Goal: Information Seeking & Learning: Learn about a topic

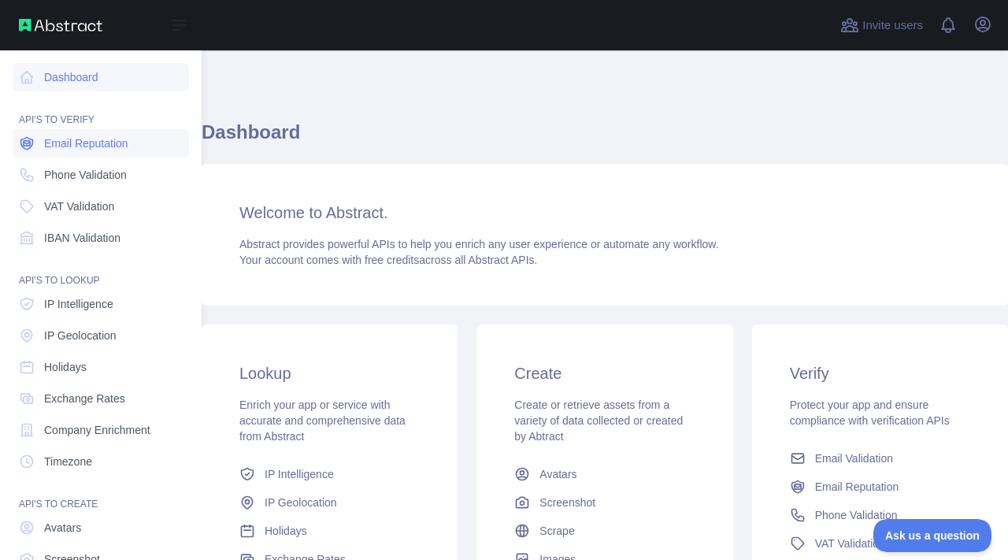
click at [120, 140] on span "Email Reputation" at bounding box center [86, 143] width 84 height 16
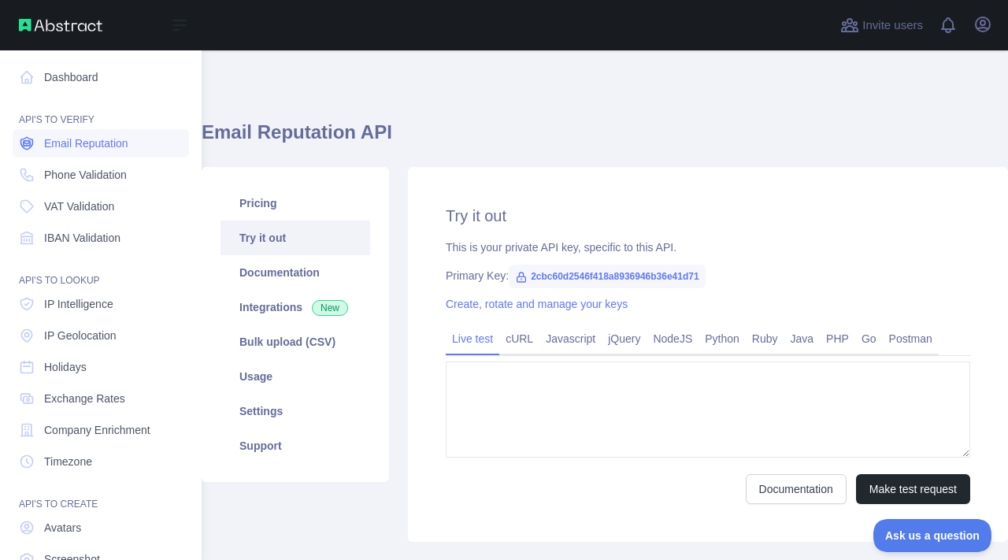
type textarea "**********"
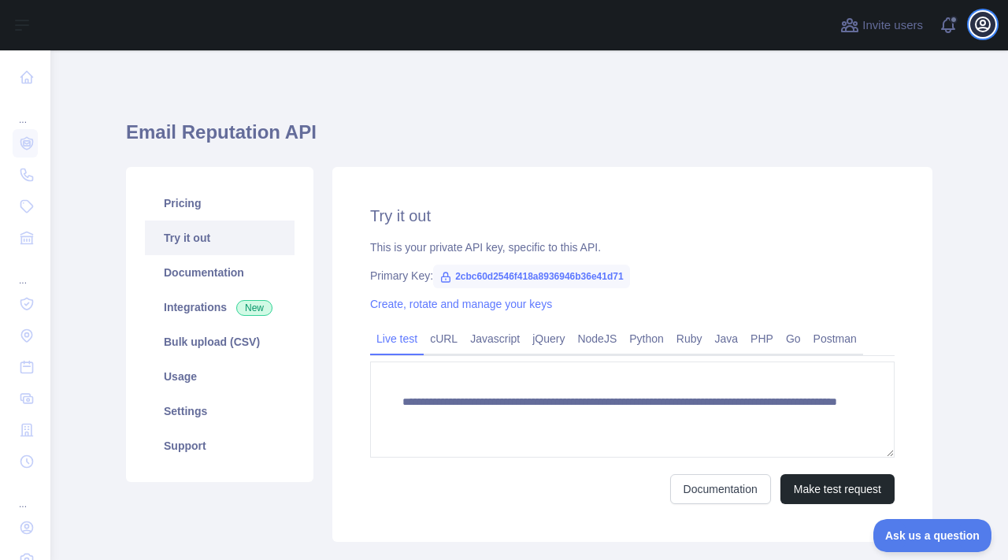
click at [975, 20] on icon "button" at bounding box center [982, 24] width 19 height 19
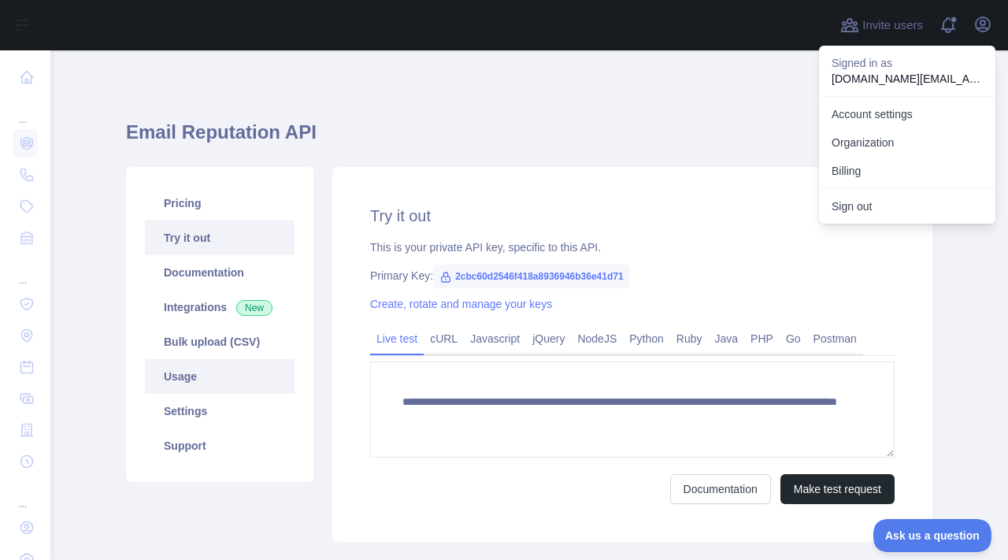
click at [220, 381] on link "Usage" at bounding box center [220, 376] width 150 height 35
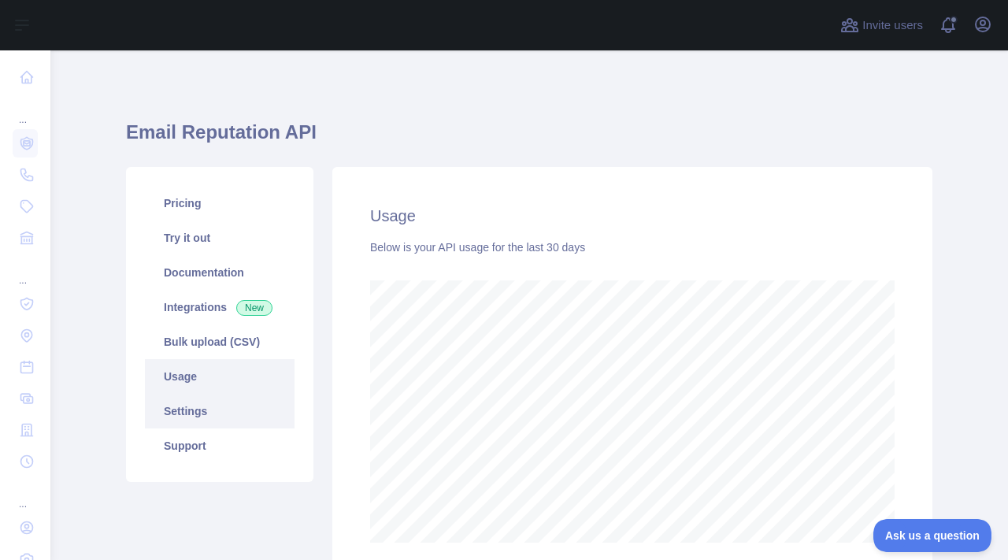
click at [217, 408] on link "Settings" at bounding box center [220, 411] width 150 height 35
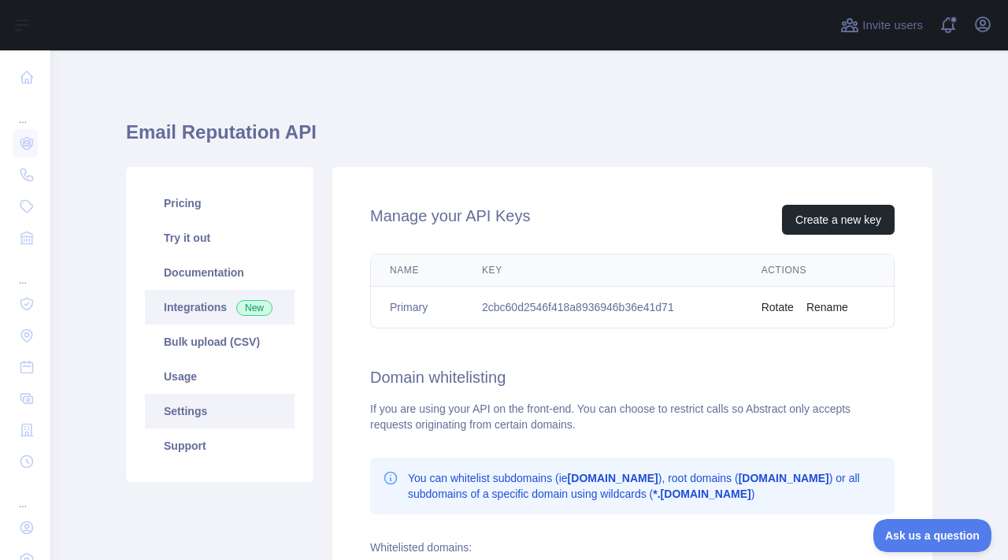
click at [245, 308] on span "New" at bounding box center [254, 308] width 36 height 16
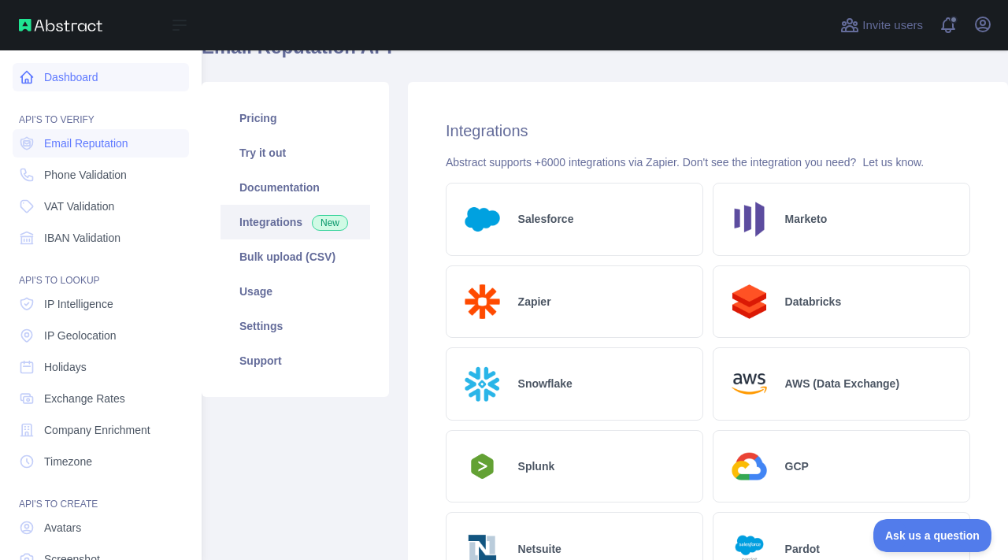
click at [93, 84] on link "Dashboard" at bounding box center [101, 77] width 176 height 28
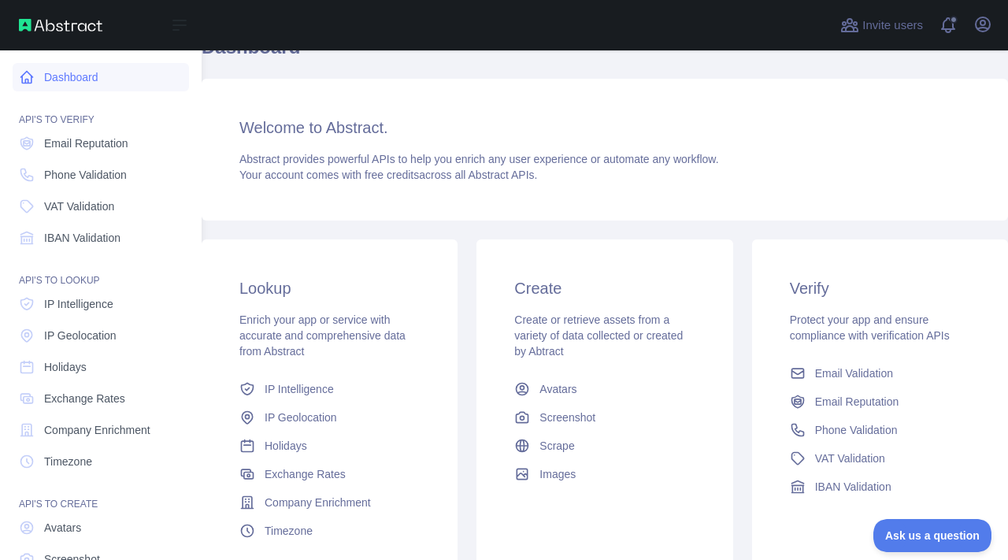
click at [93, 84] on link "Dashboard" at bounding box center [101, 77] width 176 height 28
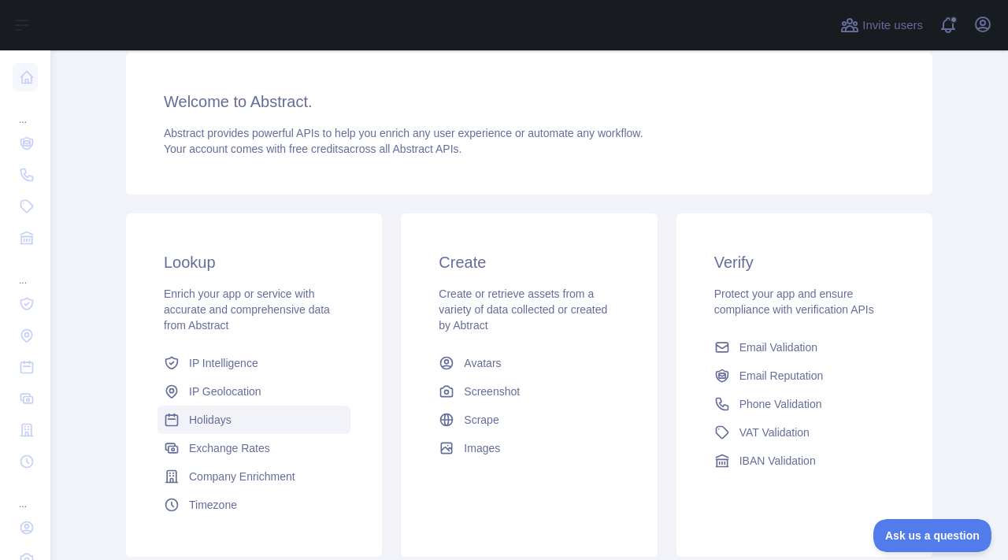
scroll to position [0, 0]
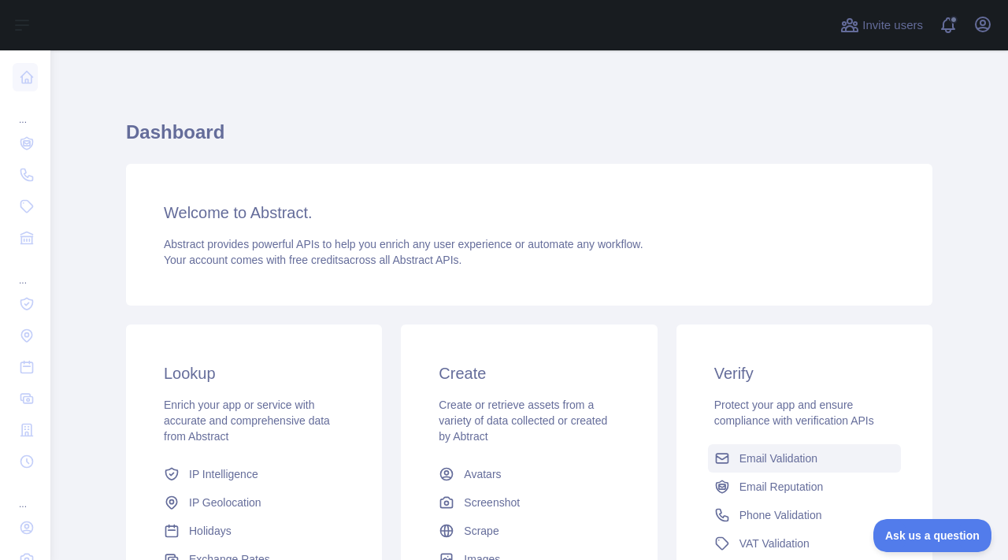
click at [782, 462] on span "Email Validation" at bounding box center [778, 458] width 78 height 16
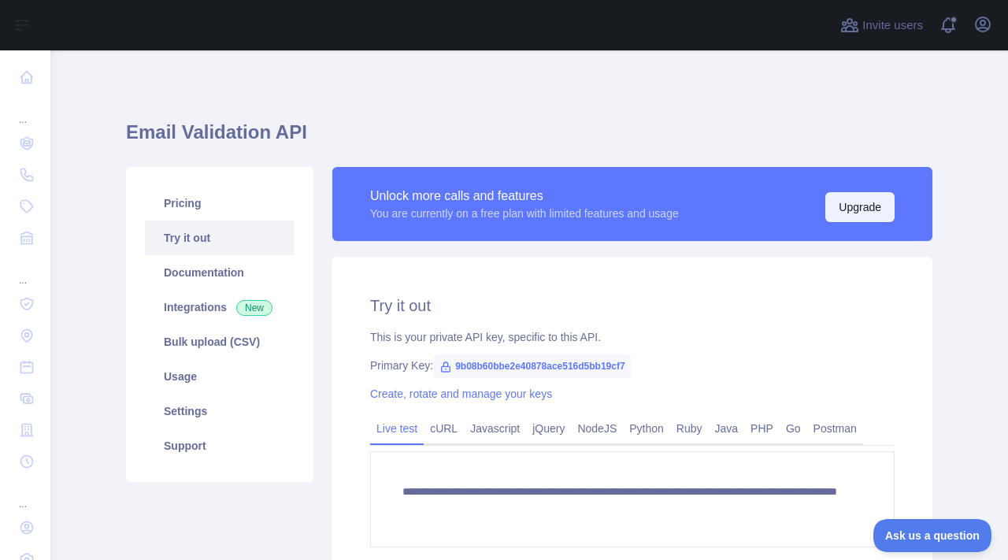
click at [839, 204] on button "Upgrade" at bounding box center [859, 207] width 69 height 30
click at [221, 397] on link "Settings" at bounding box center [220, 411] width 150 height 35
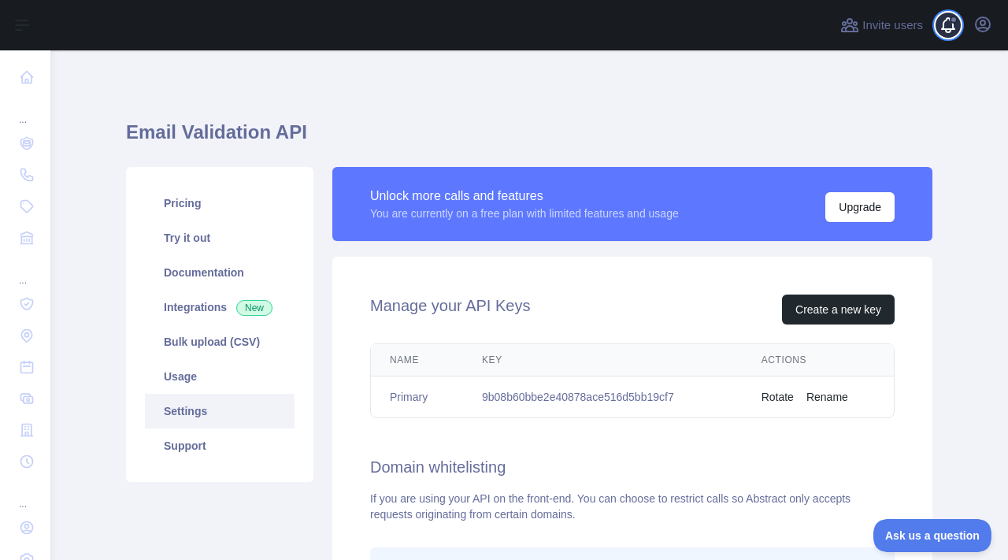
click at [956, 25] on span at bounding box center [953, 25] width 31 height 50
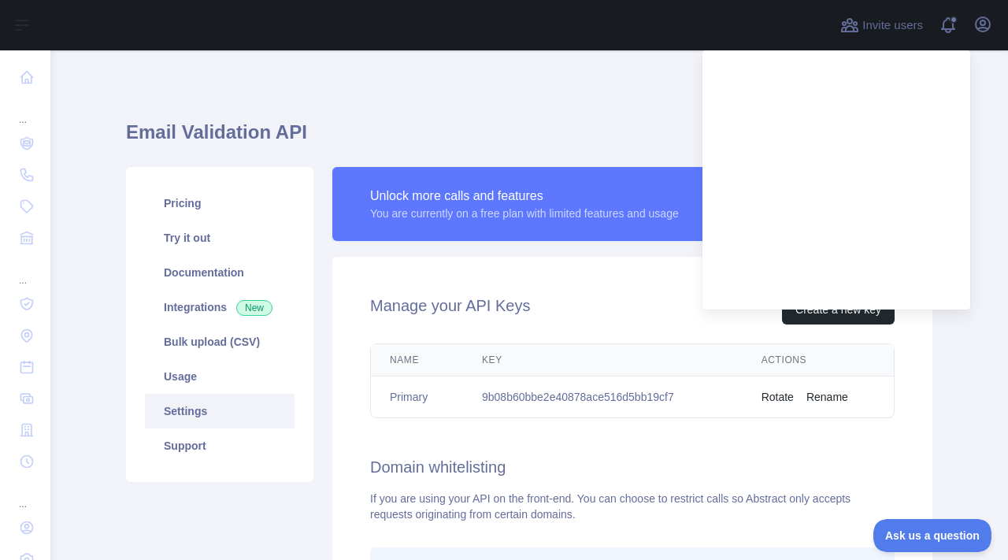
click at [998, 26] on div "Invite users View notifications Open user menu" at bounding box center [528, 25] width 957 height 50
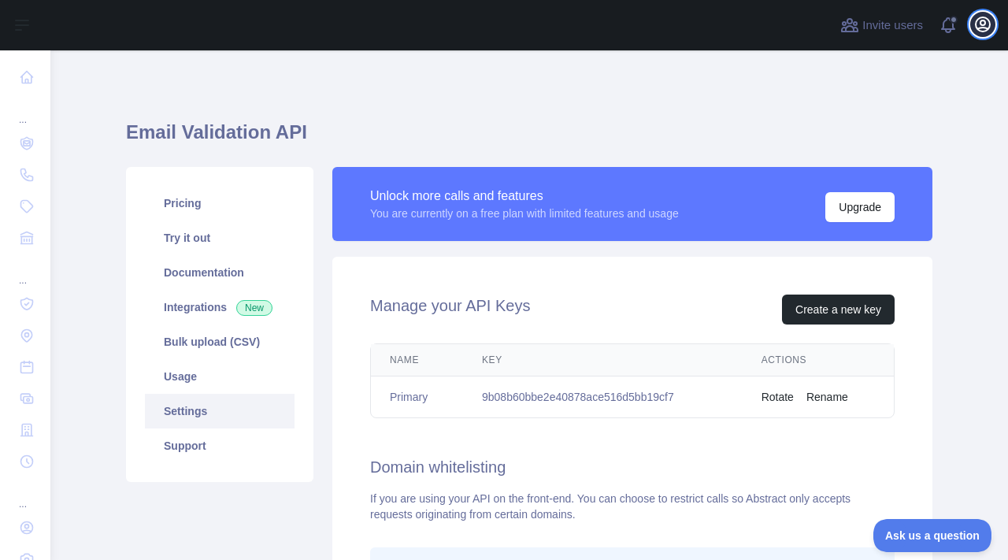
click at [993, 26] on button "Open user menu" at bounding box center [982, 24] width 25 height 25
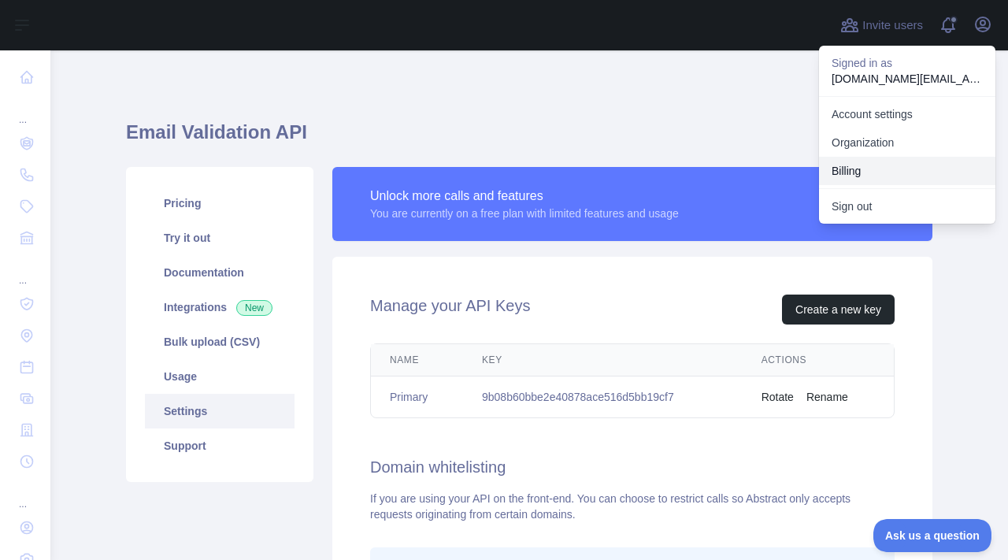
click at [899, 161] on button "Billing" at bounding box center [907, 171] width 176 height 28
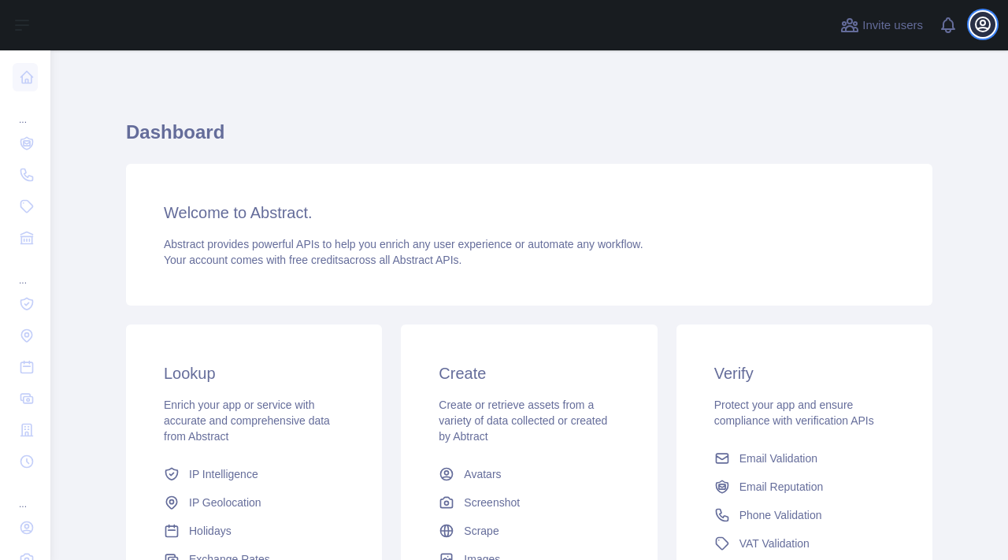
click at [988, 29] on icon "button" at bounding box center [983, 24] width 14 height 14
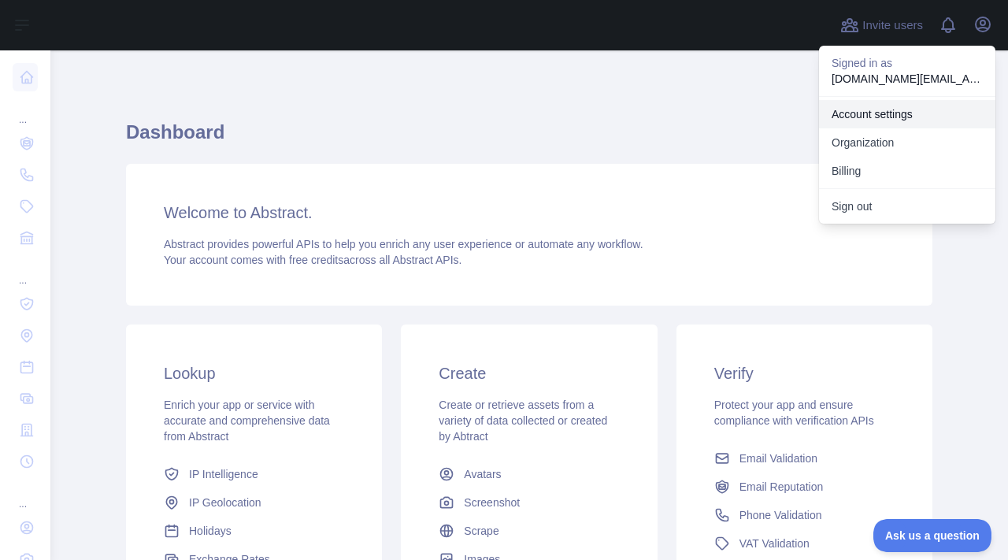
click at [895, 112] on link "Account settings" at bounding box center [907, 114] width 176 height 28
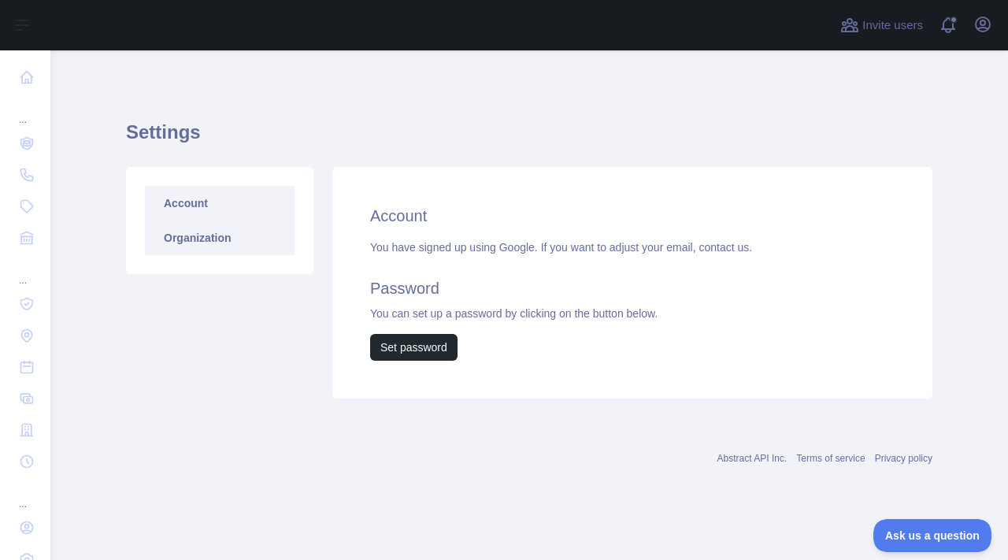
click at [249, 254] on link "Organization" at bounding box center [220, 237] width 150 height 35
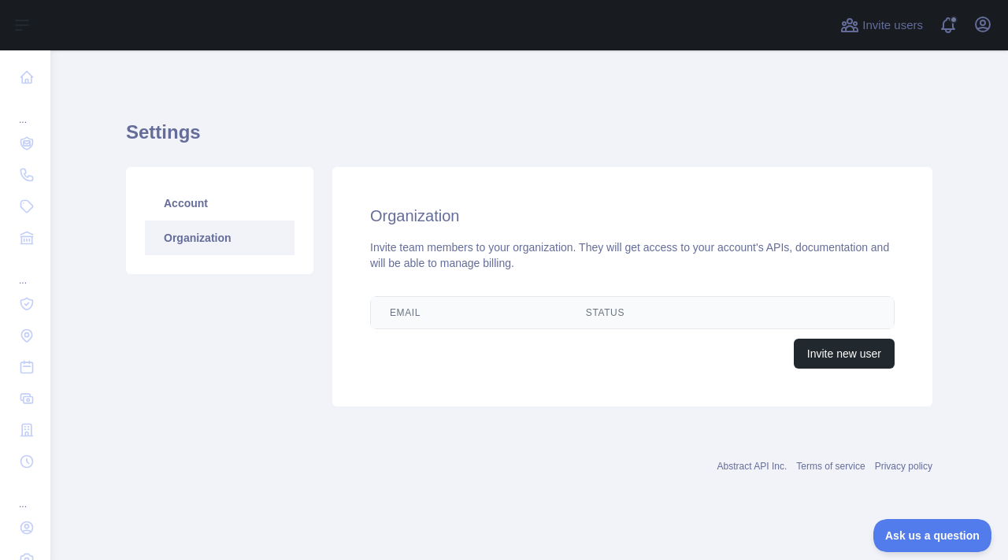
click at [242, 239] on link "Organization" at bounding box center [220, 237] width 150 height 35
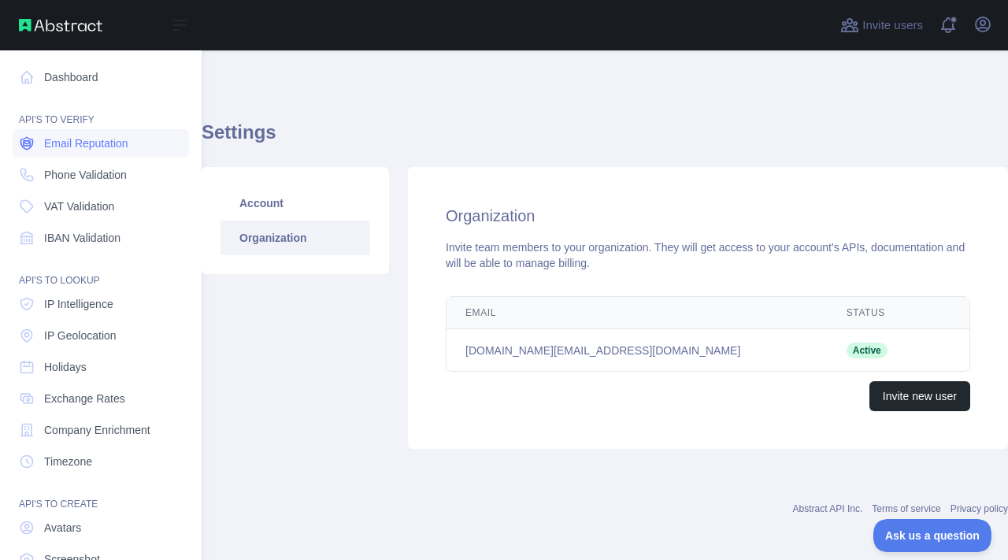
click at [69, 144] on span "Email Reputation" at bounding box center [86, 143] width 84 height 16
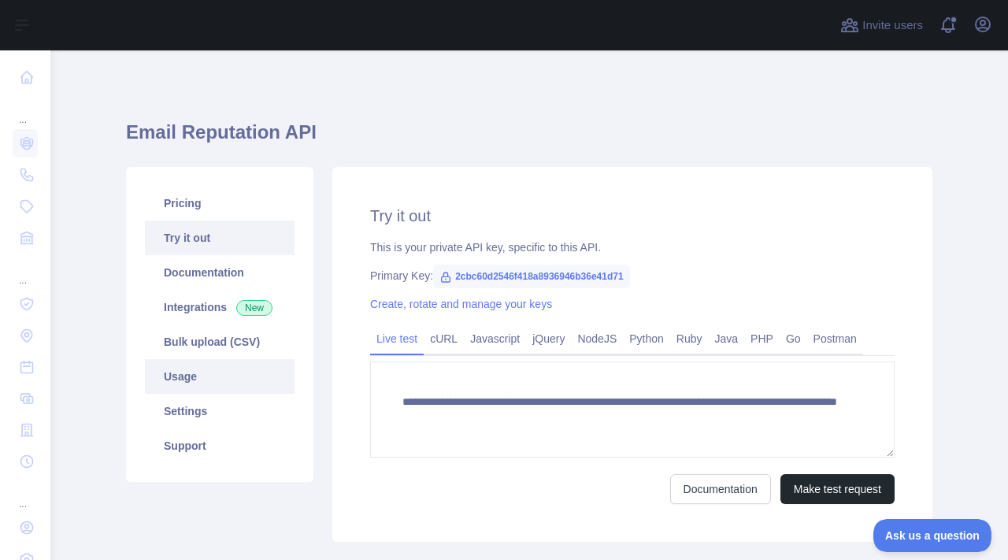
click at [188, 381] on link "Usage" at bounding box center [220, 376] width 150 height 35
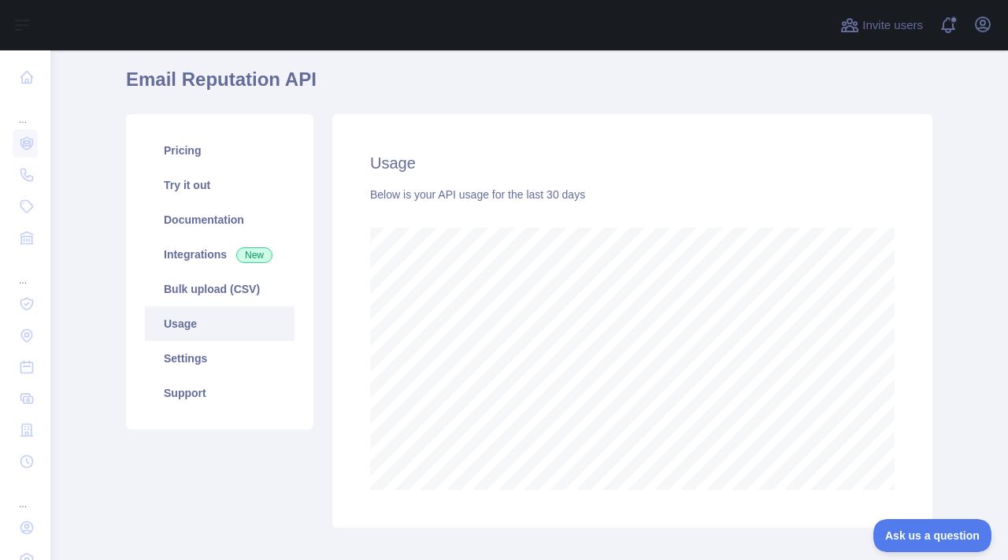
scroll to position [20, 0]
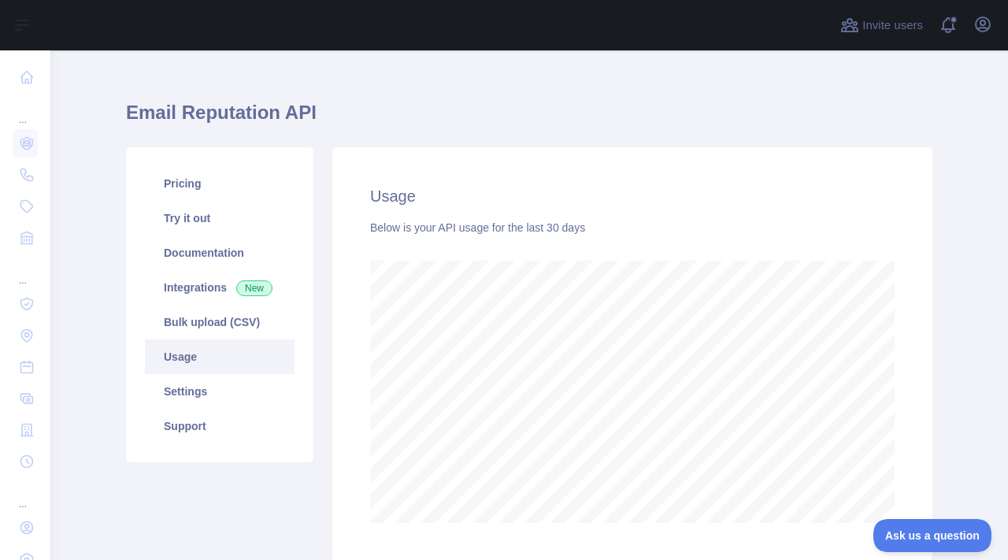
click at [250, 357] on link "Usage" at bounding box center [220, 356] width 150 height 35
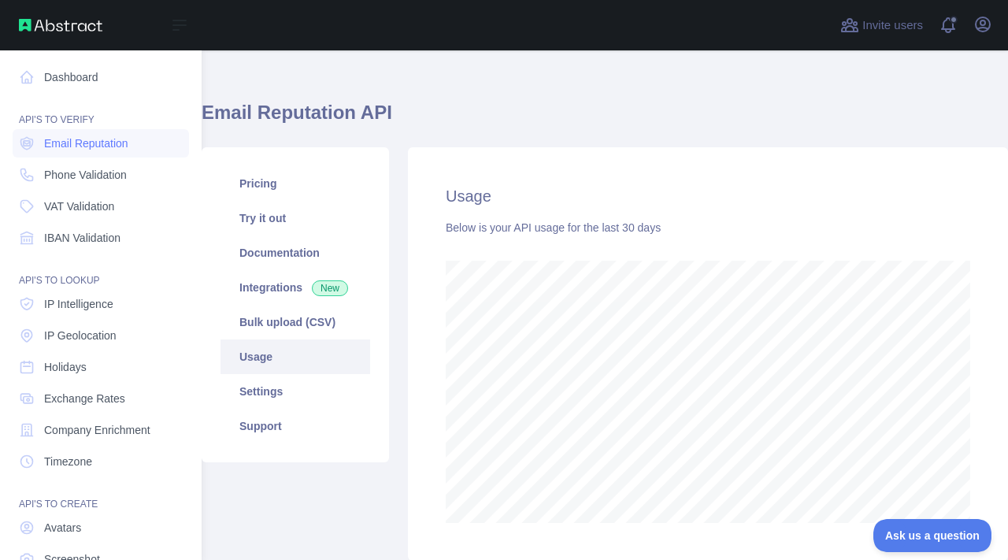
scroll to position [786823, 786526]
click at [21, 24] on img at bounding box center [60, 25] width 83 height 13
click at [74, 77] on link "Dashboard" at bounding box center [101, 77] width 176 height 28
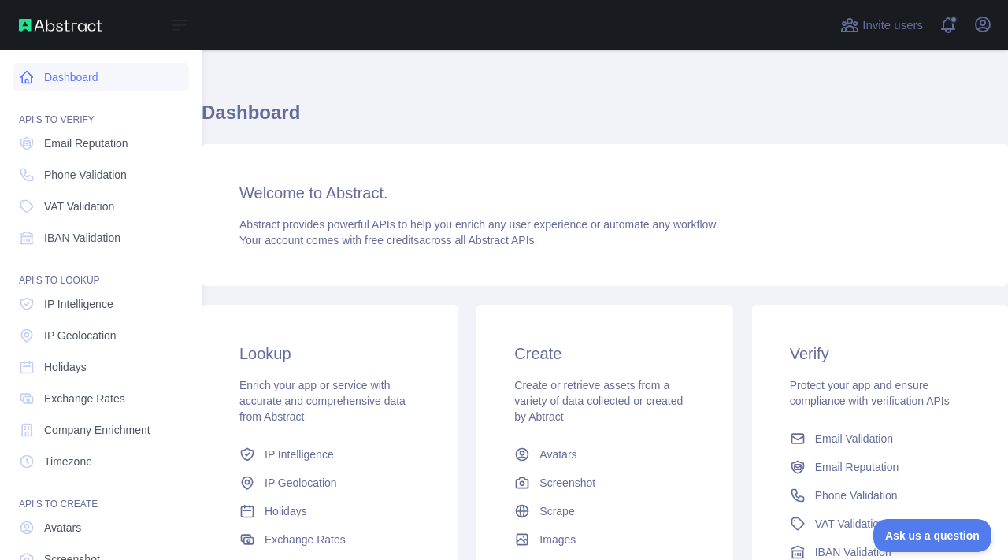
click at [74, 77] on link "Dashboard" at bounding box center [101, 77] width 176 height 28
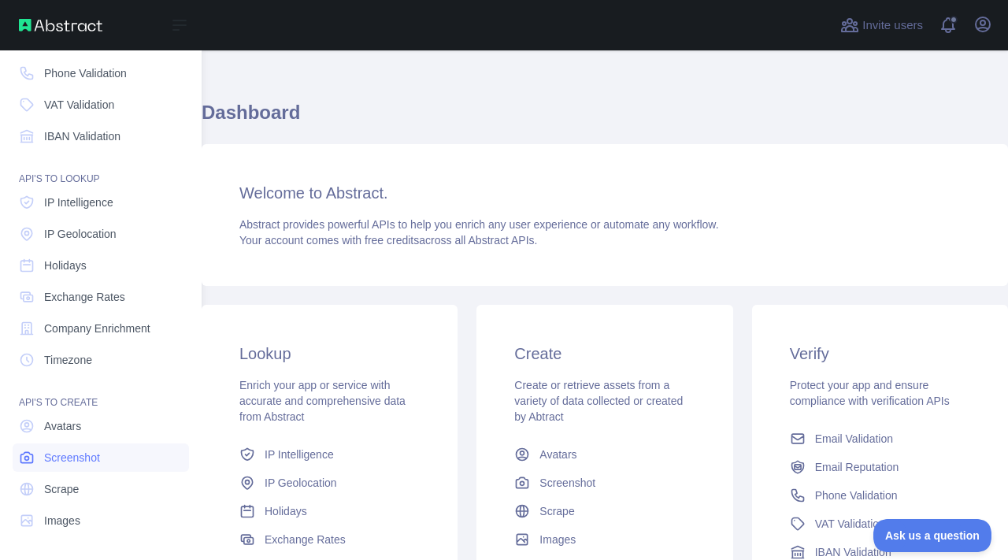
click at [89, 457] on span "Screenshot" at bounding box center [72, 458] width 56 height 16
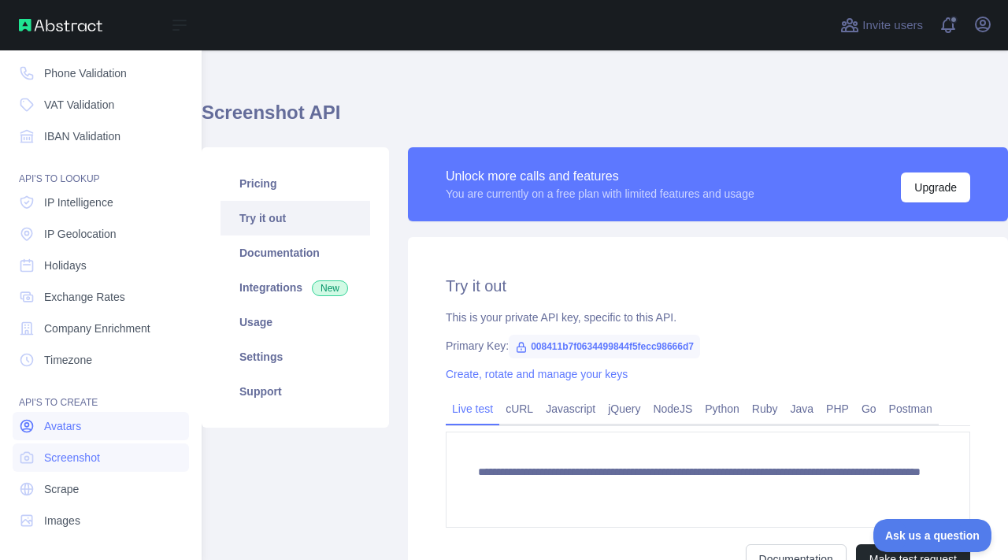
click at [91, 428] on link "Avatars" at bounding box center [101, 426] width 176 height 28
click at [107, 333] on span "Company Enrichment" at bounding box center [97, 328] width 106 height 16
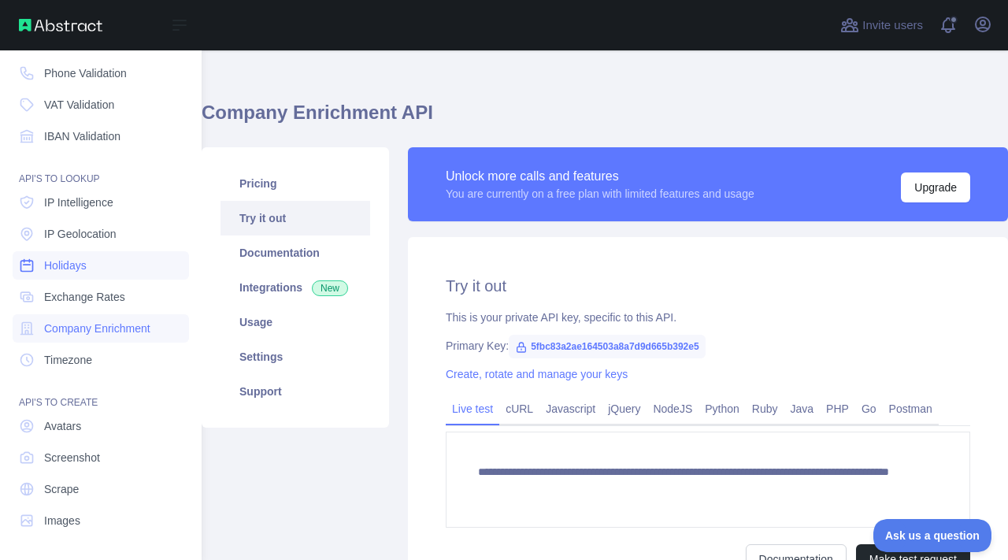
click at [99, 253] on link "Holidays" at bounding box center [101, 265] width 176 height 28
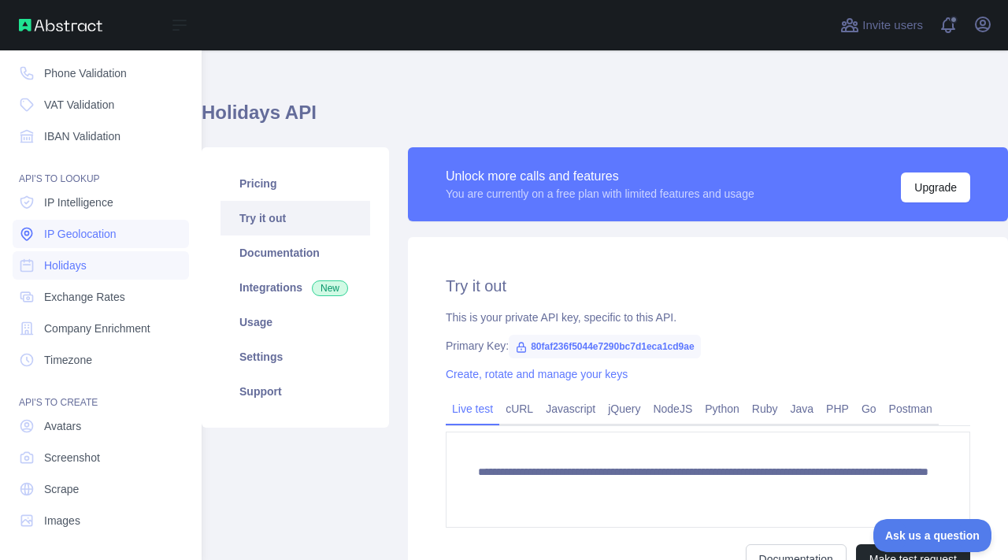
click at [106, 231] on span "IP Geolocation" at bounding box center [80, 234] width 72 height 16
click at [98, 205] on span "IP Intelligence" at bounding box center [78, 202] width 69 height 16
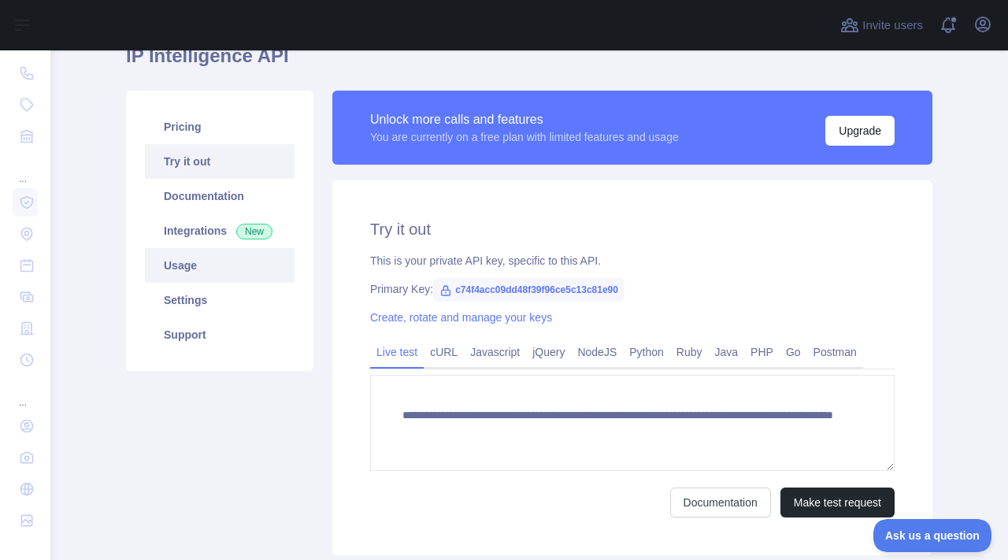
scroll to position [94, 0]
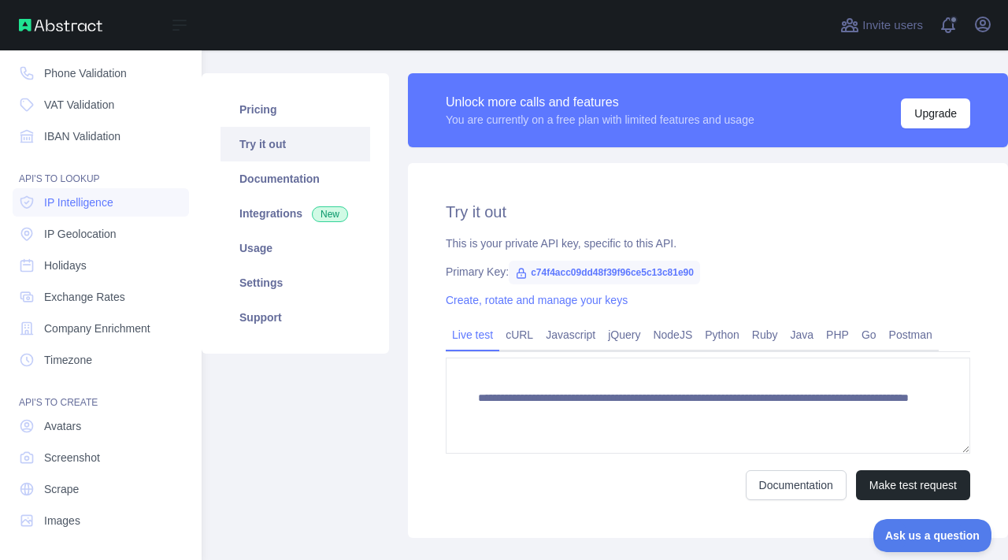
click at [47, 13] on div "Open sidebar" at bounding box center [101, 25] width 202 height 50
click at [171, 19] on icon at bounding box center [179, 25] width 19 height 19
click at [102, 84] on link "Phone Validation" at bounding box center [101, 73] width 176 height 28
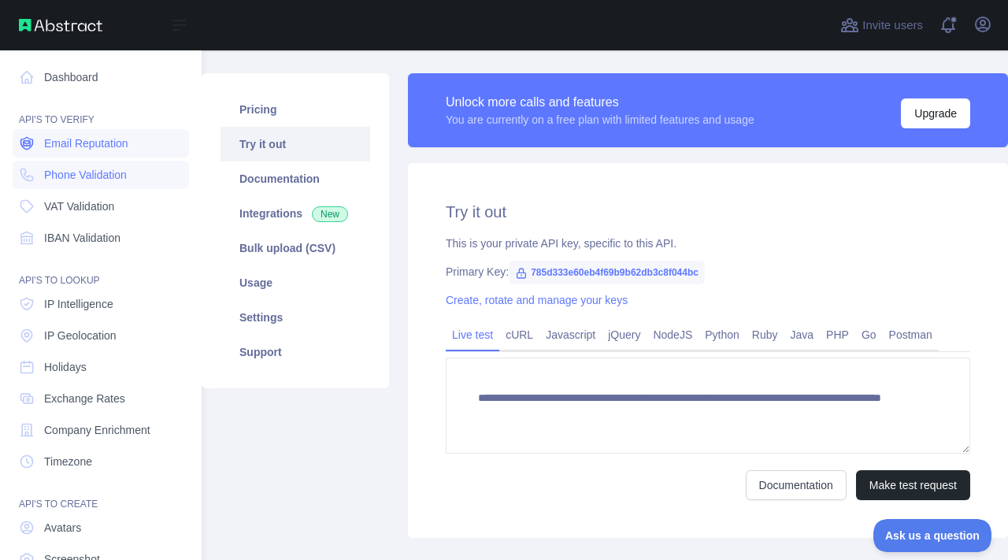
click at [93, 150] on span "Email Reputation" at bounding box center [86, 143] width 84 height 16
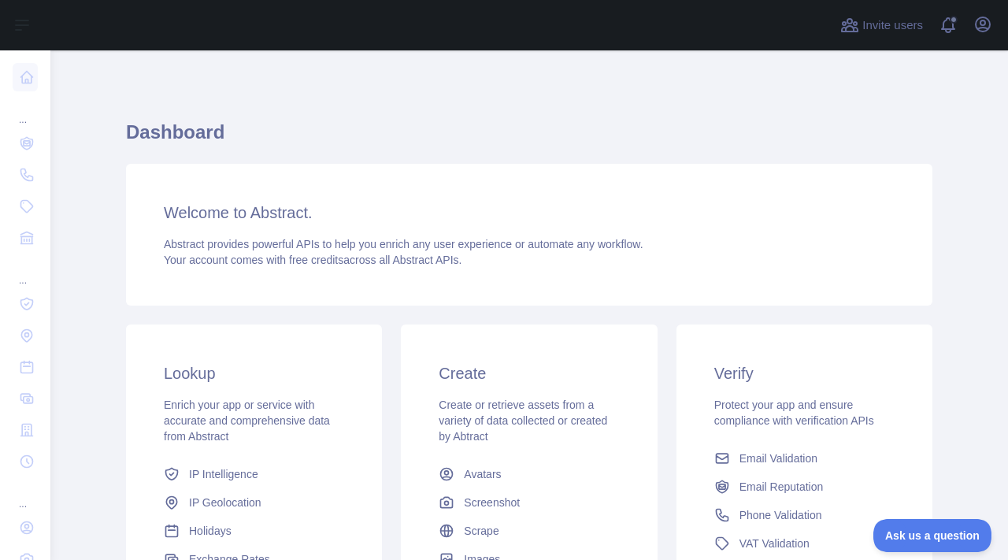
scroll to position [224, 0]
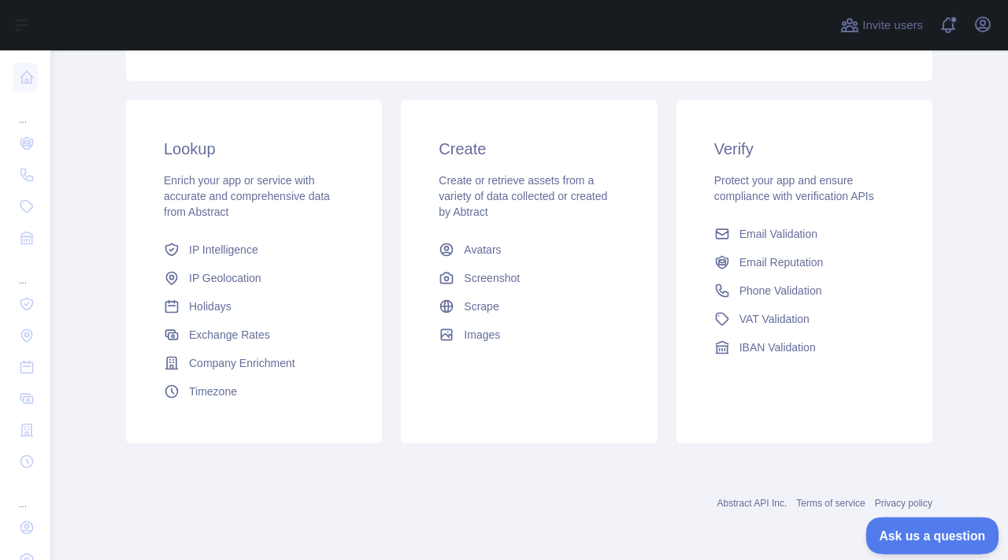
click at [912, 535] on span "Ask us a question" at bounding box center [924, 533] width 118 height 11
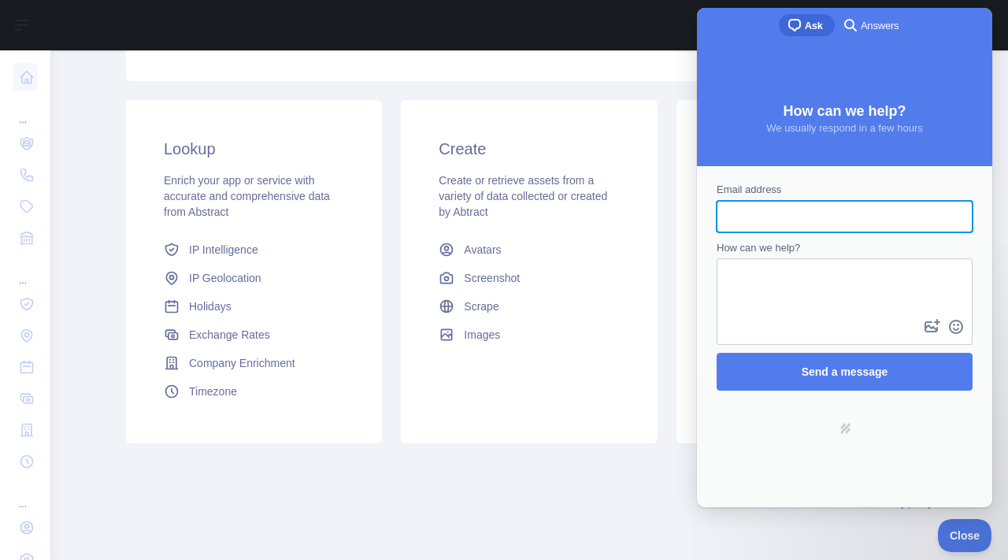
scroll to position [0, 0]
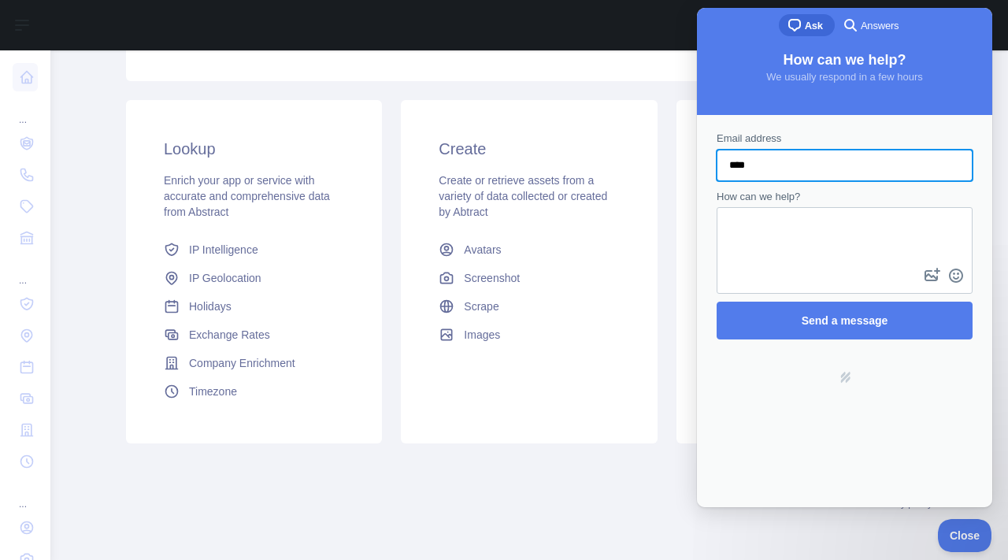
type input "**********"
click at [809, 219] on textarea "How can we help?" at bounding box center [844, 237] width 253 height 56
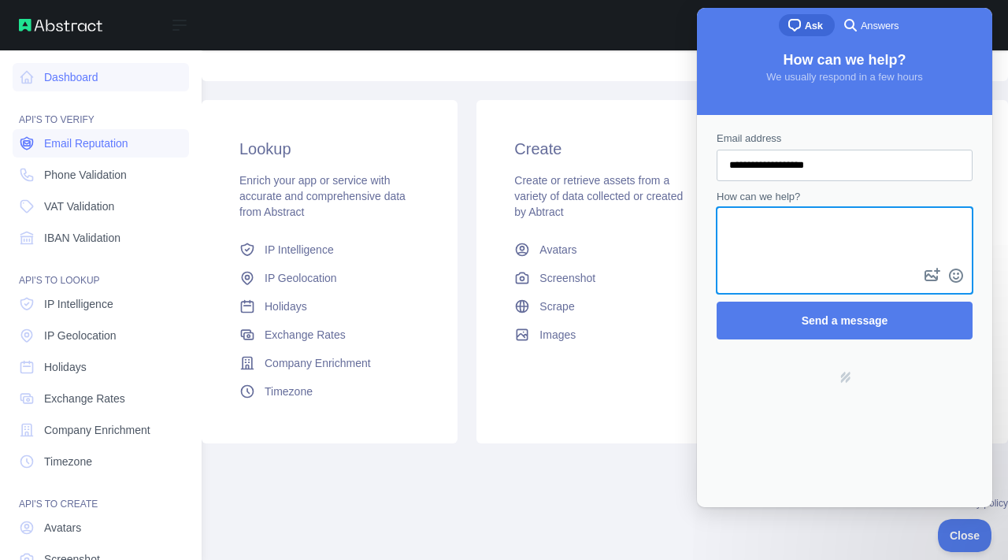
click at [58, 143] on span "Email Reputation" at bounding box center [86, 143] width 84 height 16
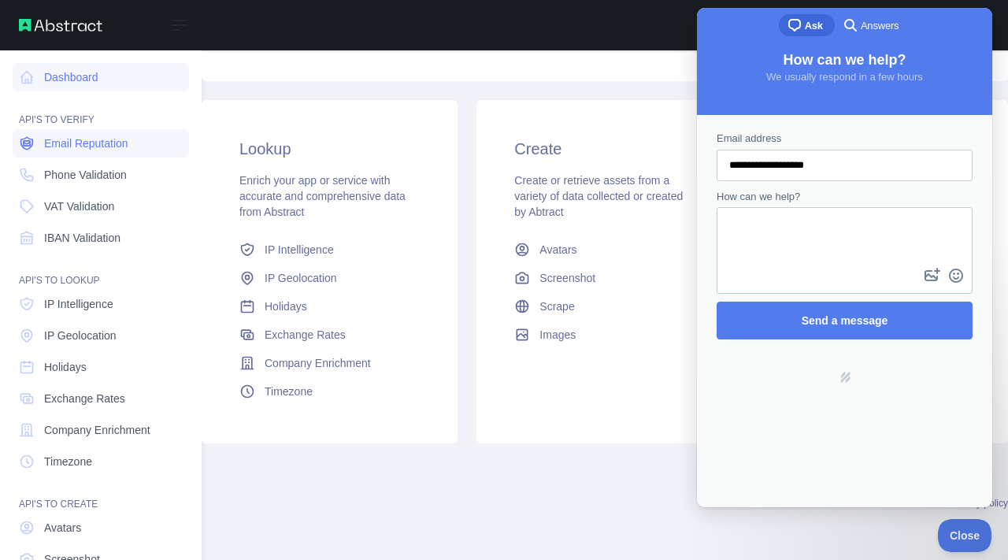
scroll to position [98, 0]
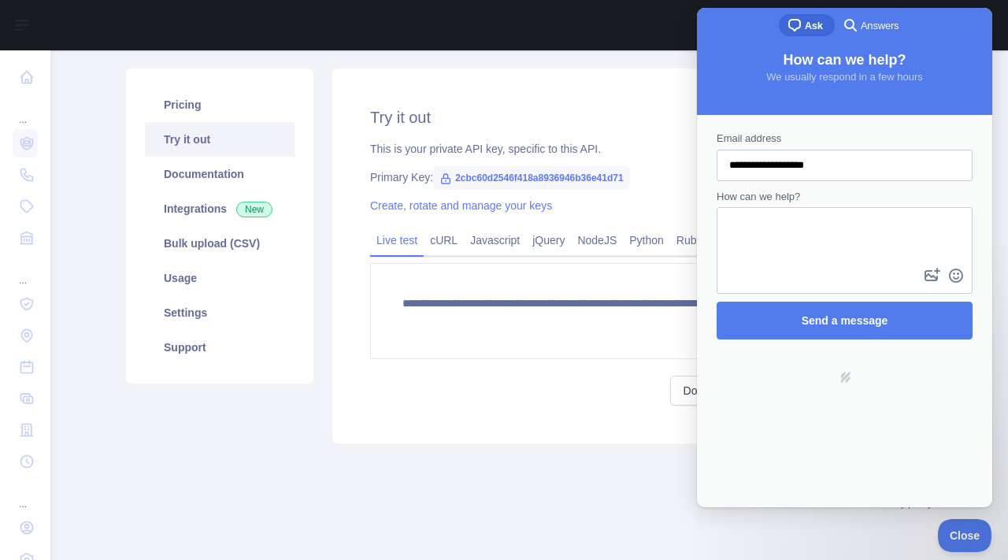
click at [577, 69] on div "**********" at bounding box center [632, 255] width 600 height 375
click at [970, 536] on span "Close" at bounding box center [961, 533] width 54 height 11
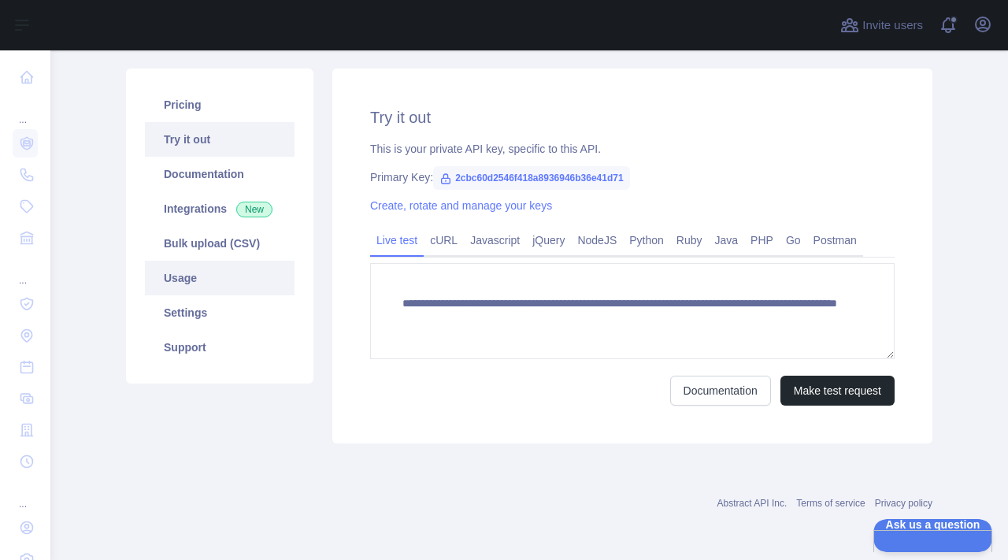
click at [200, 282] on link "Usage" at bounding box center [220, 278] width 150 height 35
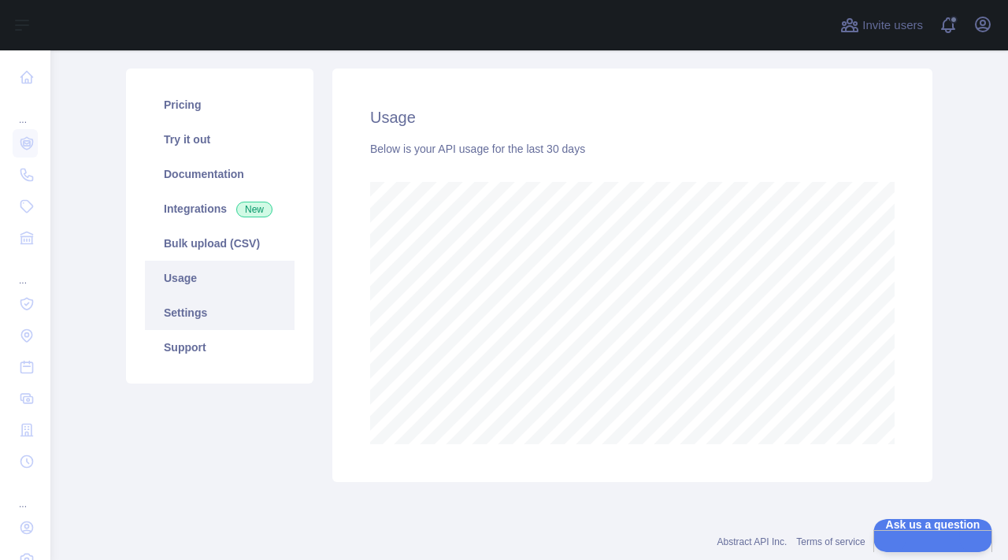
scroll to position [509, 957]
click at [198, 313] on link "Settings" at bounding box center [220, 312] width 150 height 35
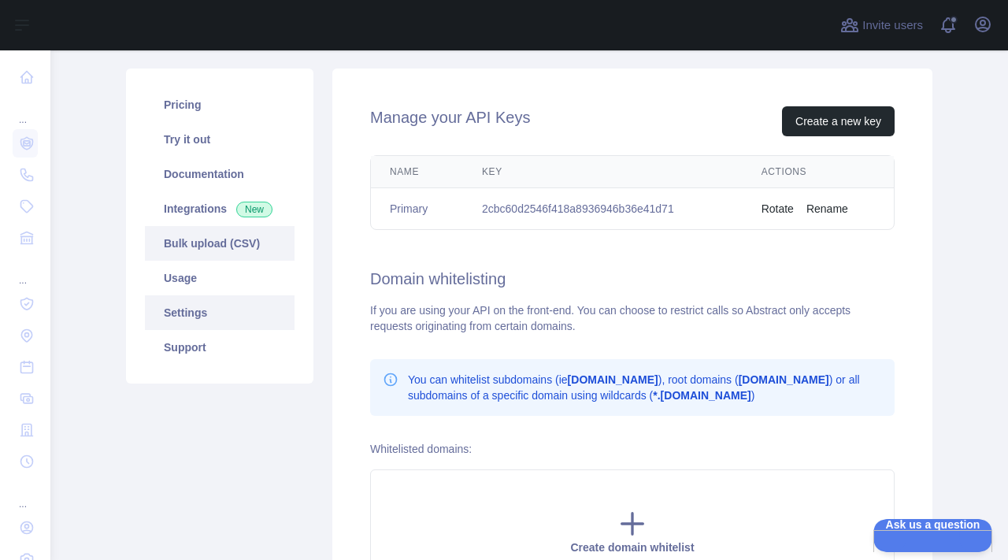
click at [228, 254] on link "Bulk upload (CSV)" at bounding box center [220, 243] width 150 height 35
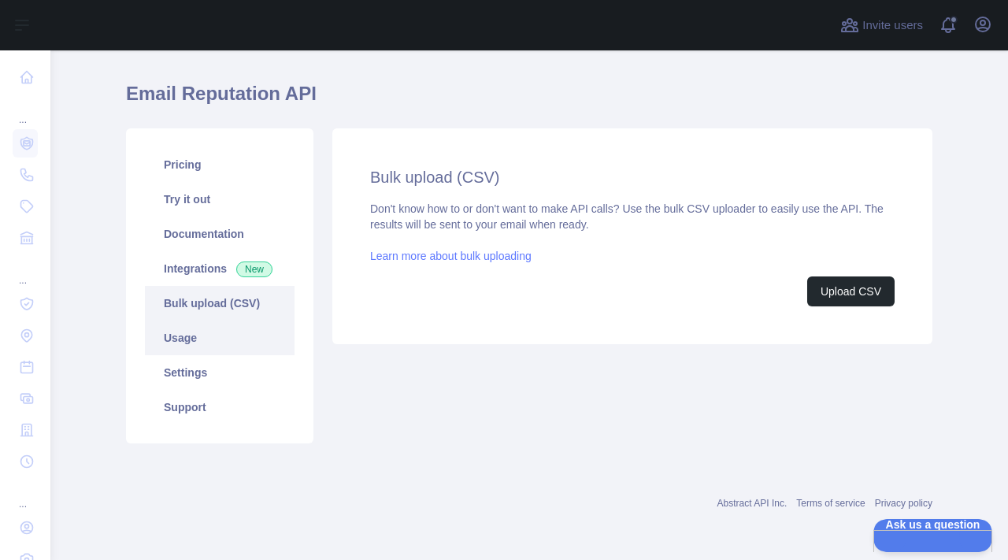
click at [221, 337] on link "Usage" at bounding box center [220, 337] width 150 height 35
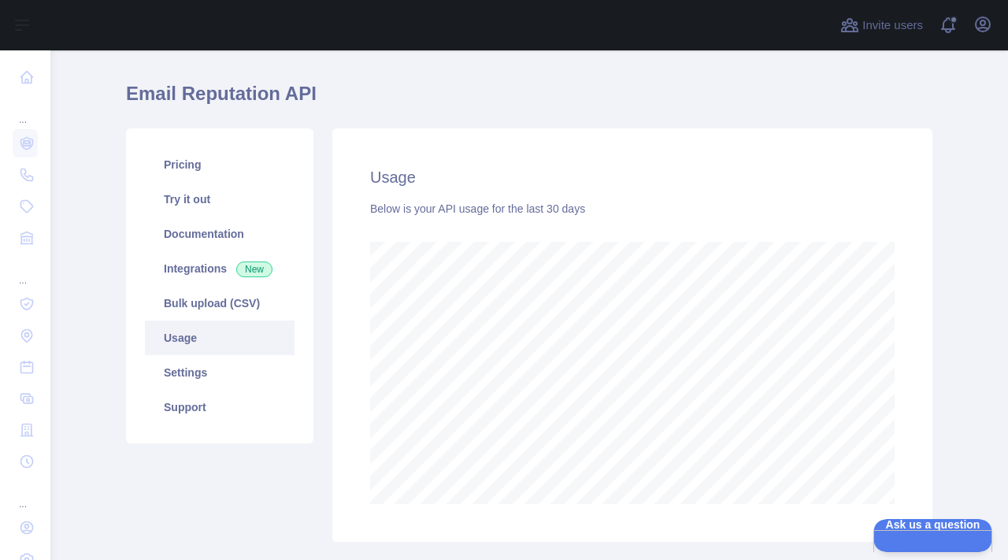
scroll to position [137, 0]
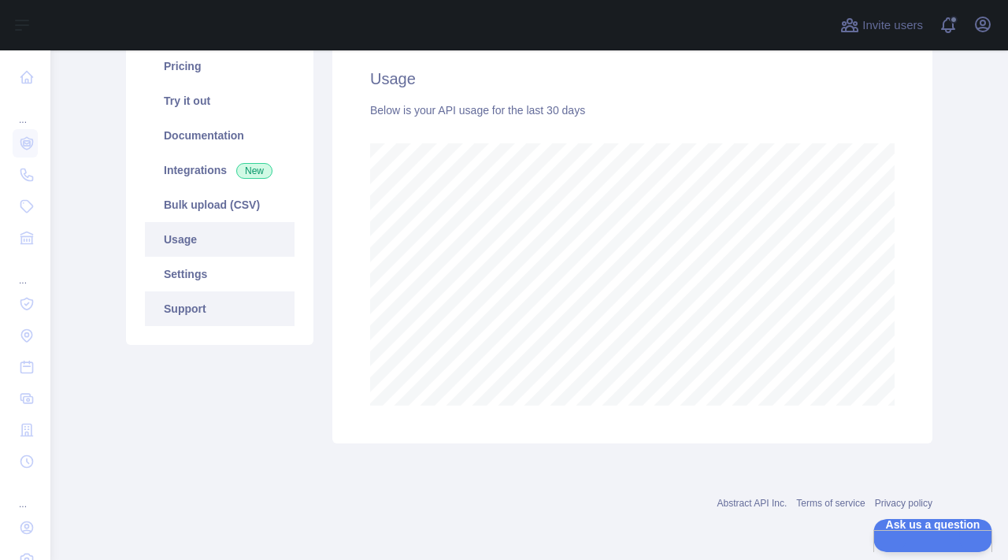
click at [166, 308] on link "Support" at bounding box center [220, 308] width 150 height 35
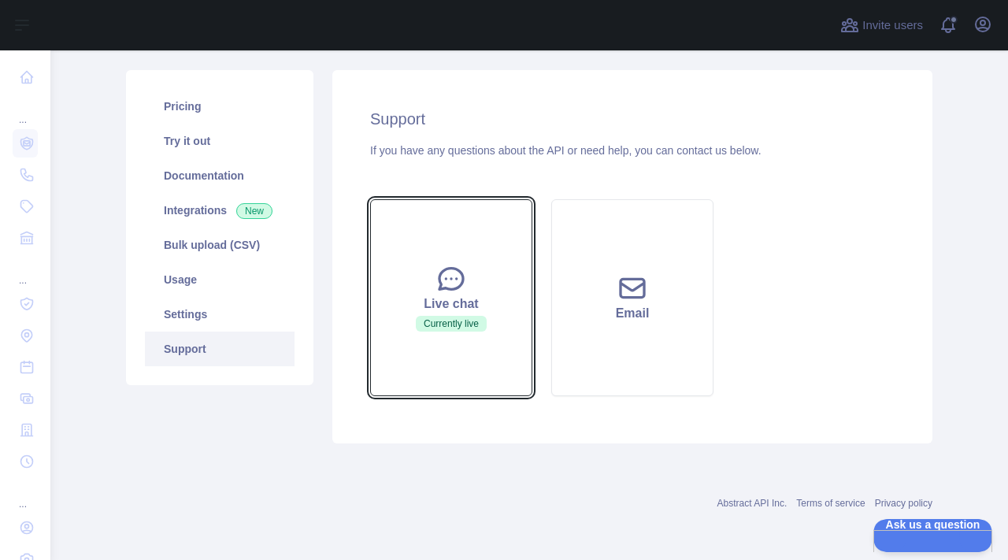
click at [468, 336] on button "Live chat Currently live" at bounding box center [451, 297] width 162 height 197
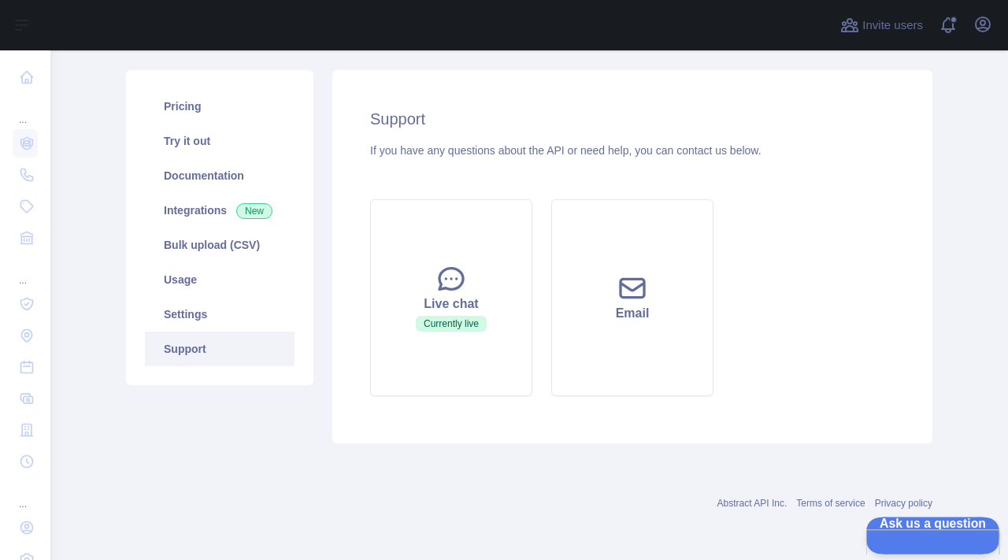
click at [925, 539] on button "Ask us a question" at bounding box center [924, 532] width 119 height 33
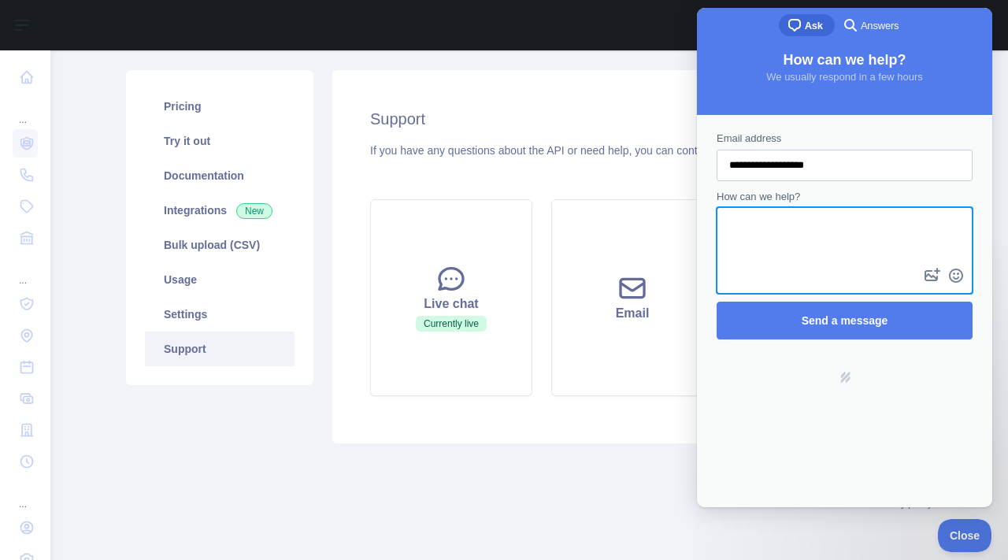
click at [783, 263] on textarea "How can we help?" at bounding box center [844, 237] width 253 height 56
type textarea "*"
type textarea "**********"
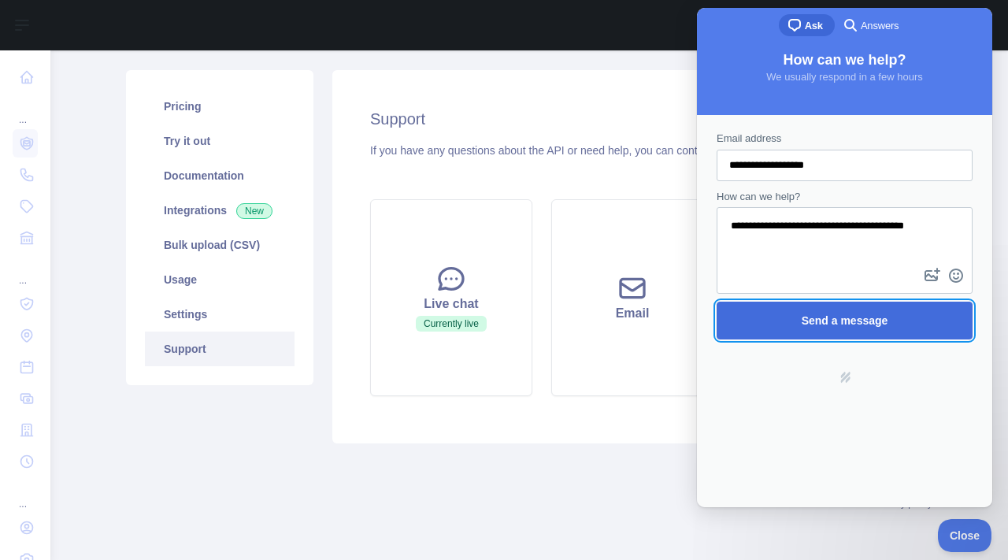
click at [795, 317] on span "Send a message" at bounding box center [844, 320] width 221 height 36
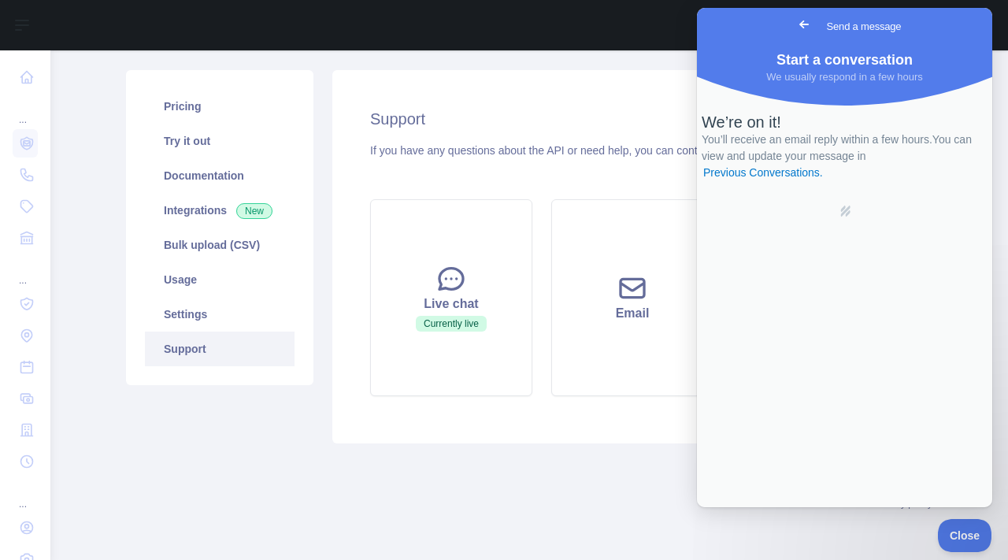
click at [794, 28] on span "Go back" at bounding box center [803, 24] width 19 height 19
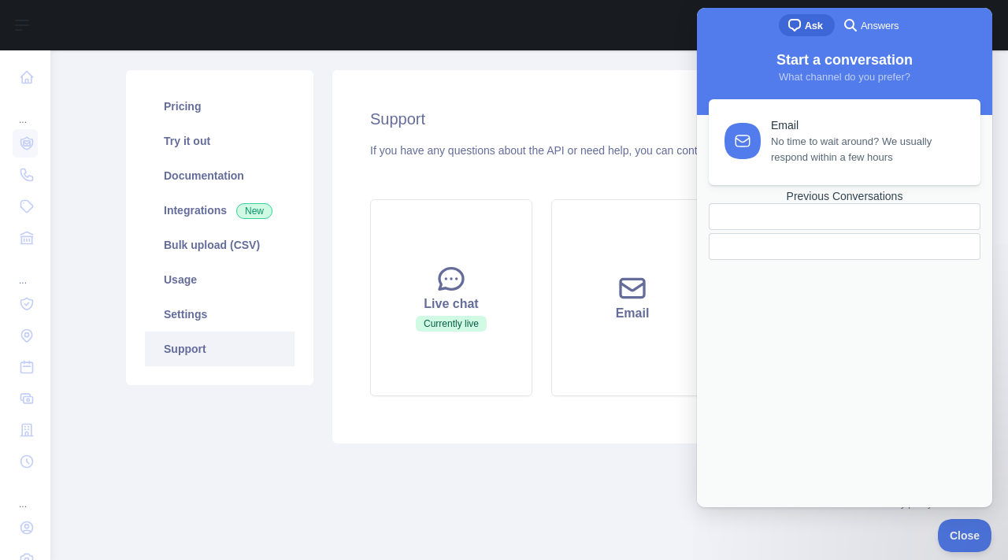
click at [618, 76] on div "Support If you have any questions about the API or need help, you can contact u…" at bounding box center [632, 256] width 600 height 373
drag, startPoint x: 746, startPoint y: 24, endPoint x: 745, endPoint y: 33, distance: 9.6
click at [745, 32] on div "chat-square Ask search-medium Answers" at bounding box center [844, 27] width 295 height 38
click at [952, 532] on span "Close" at bounding box center [961, 533] width 54 height 11
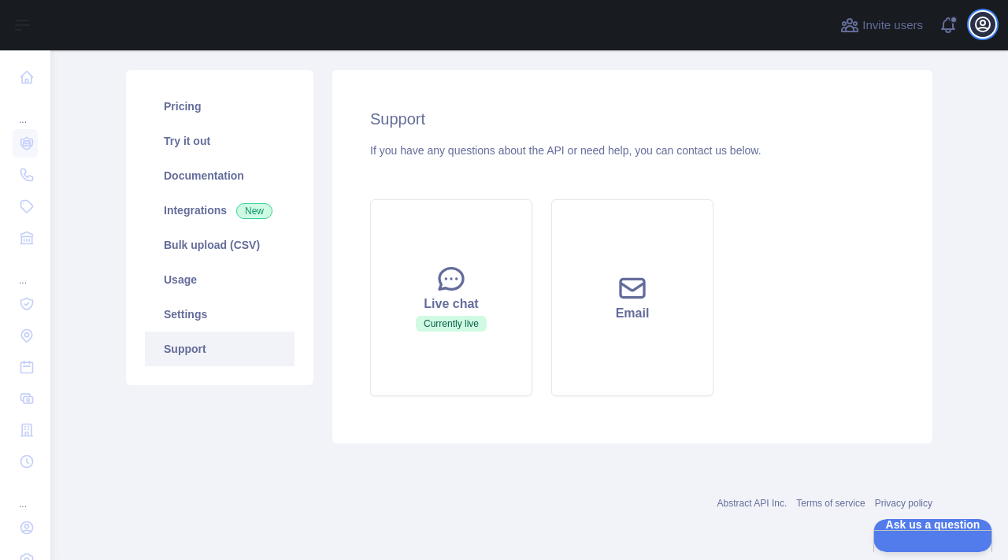
click at [977, 18] on icon "button" at bounding box center [983, 24] width 14 height 14
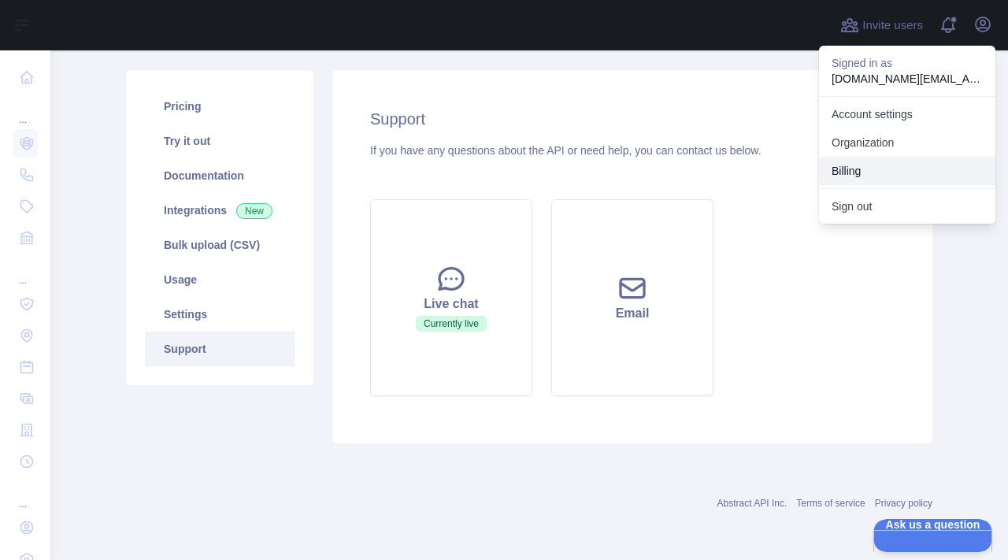
click at [882, 157] on button "Billing" at bounding box center [907, 171] width 176 height 28
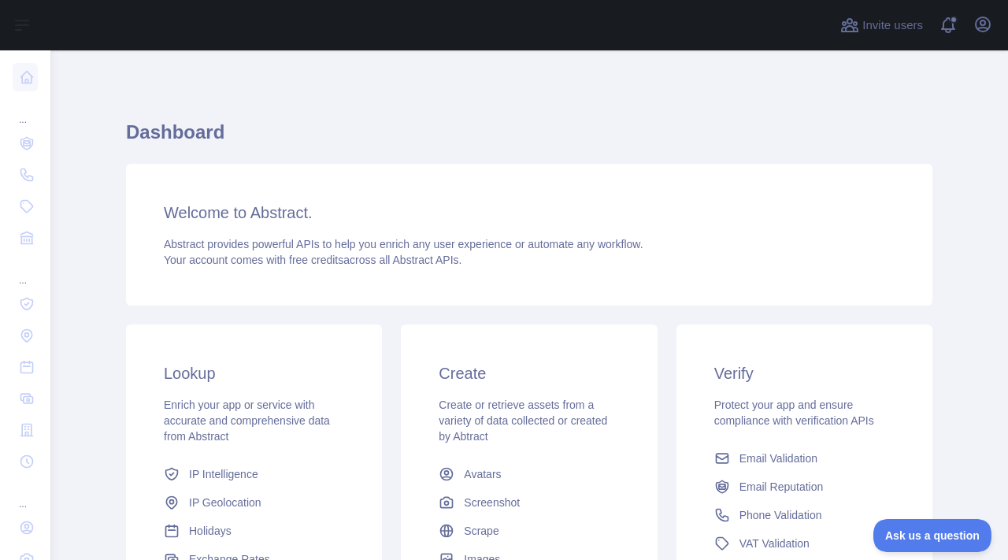
scroll to position [224, 0]
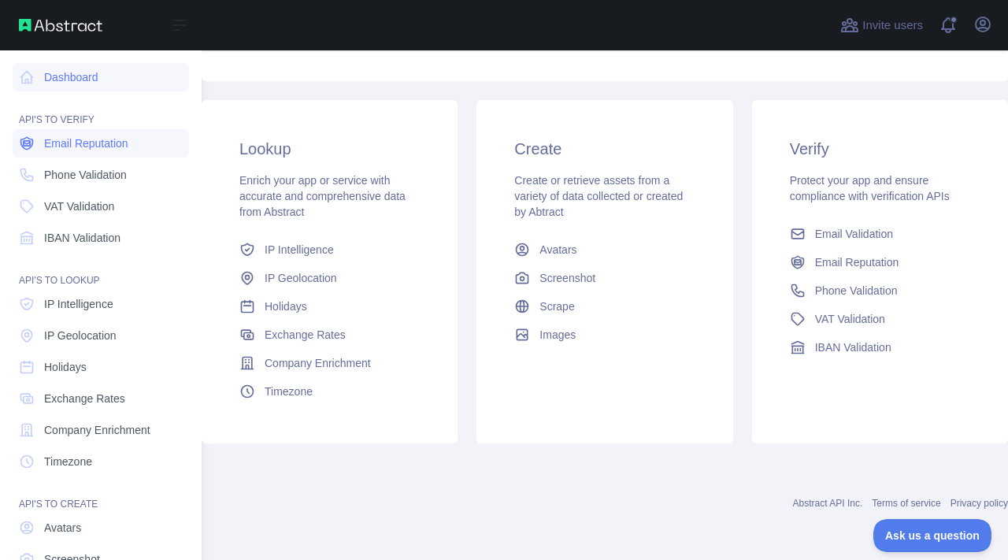
click at [54, 146] on span "Email Reputation" at bounding box center [86, 143] width 84 height 16
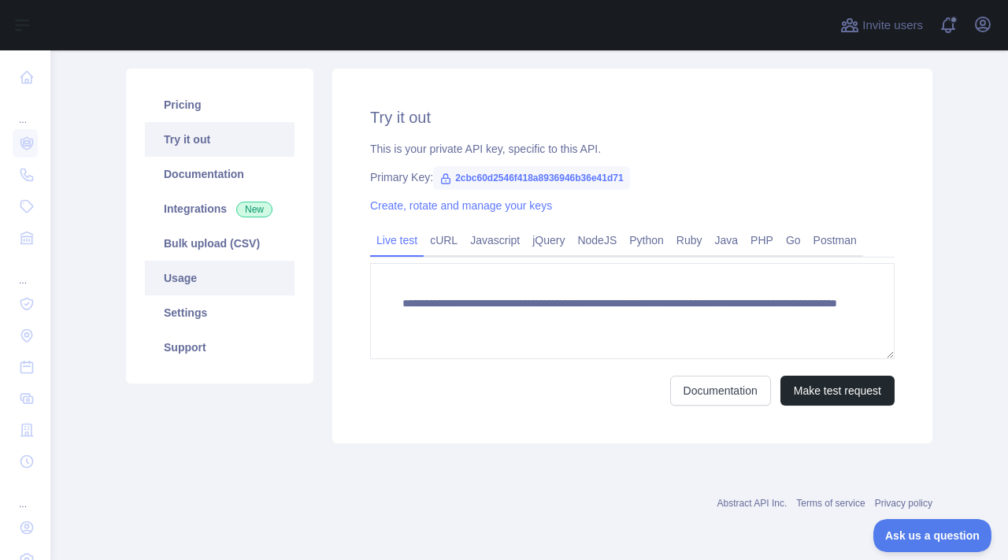
click at [254, 284] on link "Usage" at bounding box center [220, 278] width 150 height 35
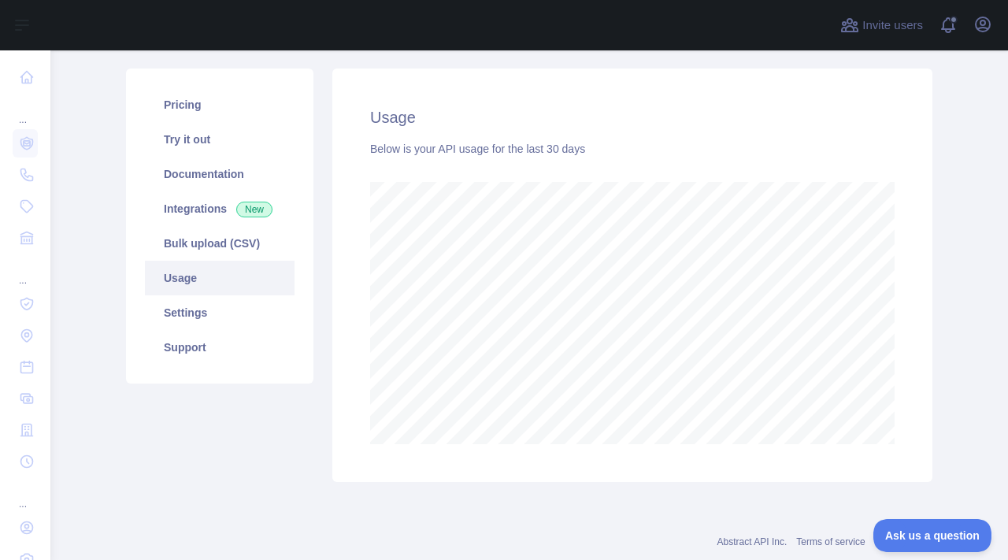
scroll to position [509, 957]
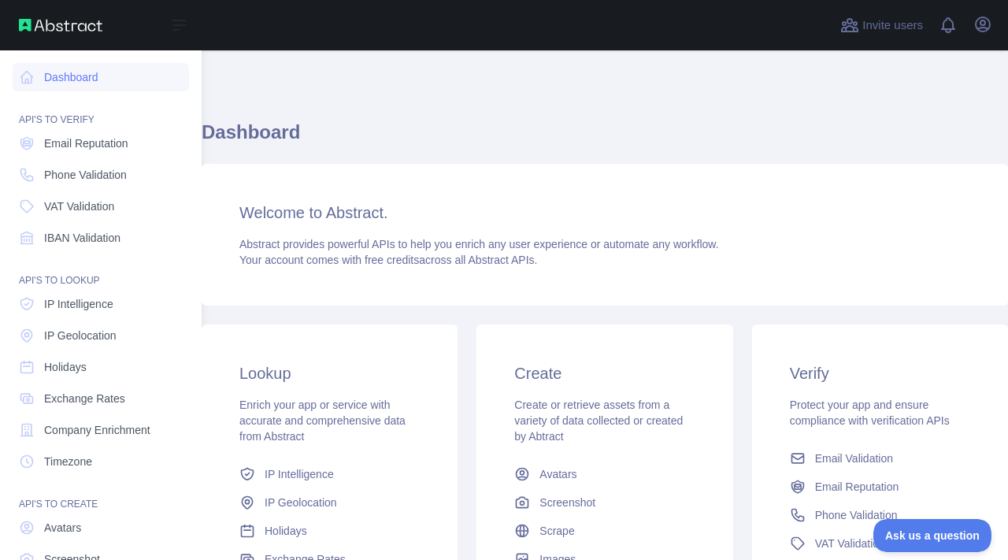
click at [101, 128] on nav "Dashboard API'S TO VERIFY Email Reputation Phone Validation VAT Validation IBAN…" at bounding box center [101, 343] width 176 height 586
click at [101, 136] on span "Email Reputation" at bounding box center [86, 143] width 84 height 16
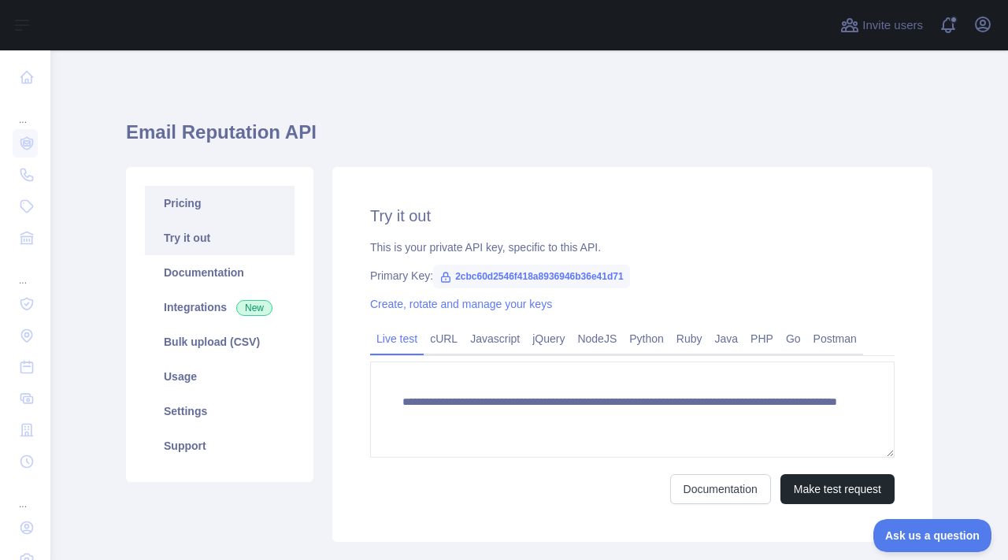
click at [187, 202] on link "Pricing" at bounding box center [220, 203] width 150 height 35
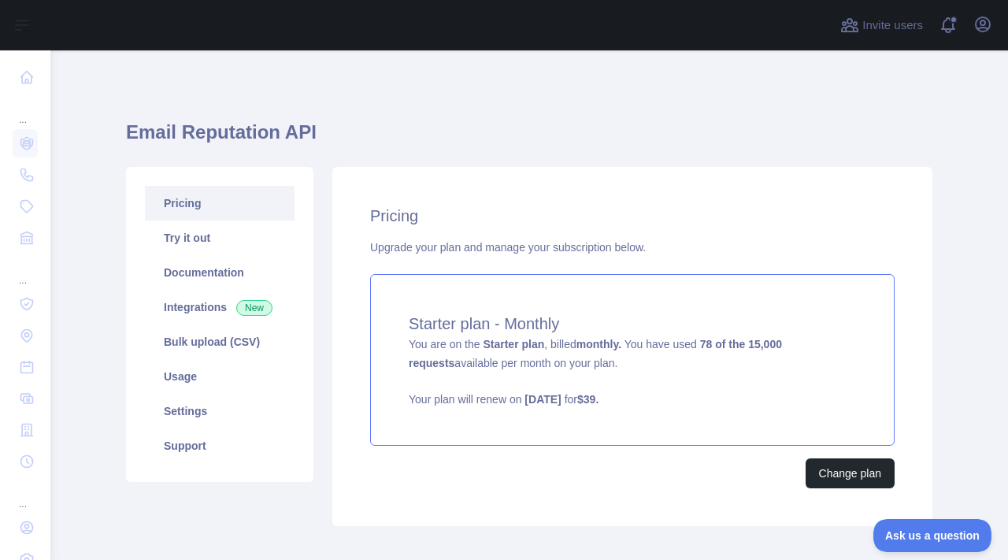
click at [617, 341] on strong "monthly." at bounding box center [598, 344] width 45 height 13
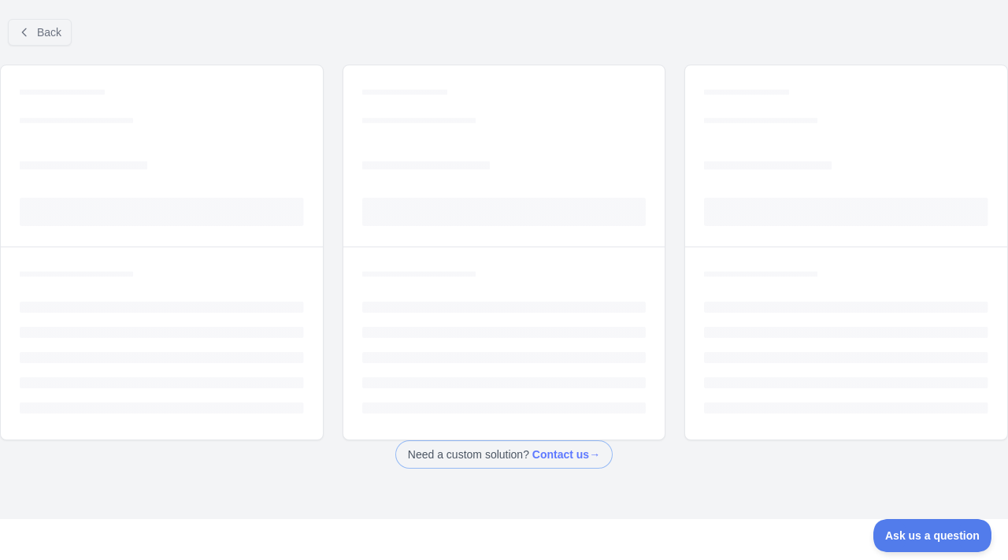
select select "*"
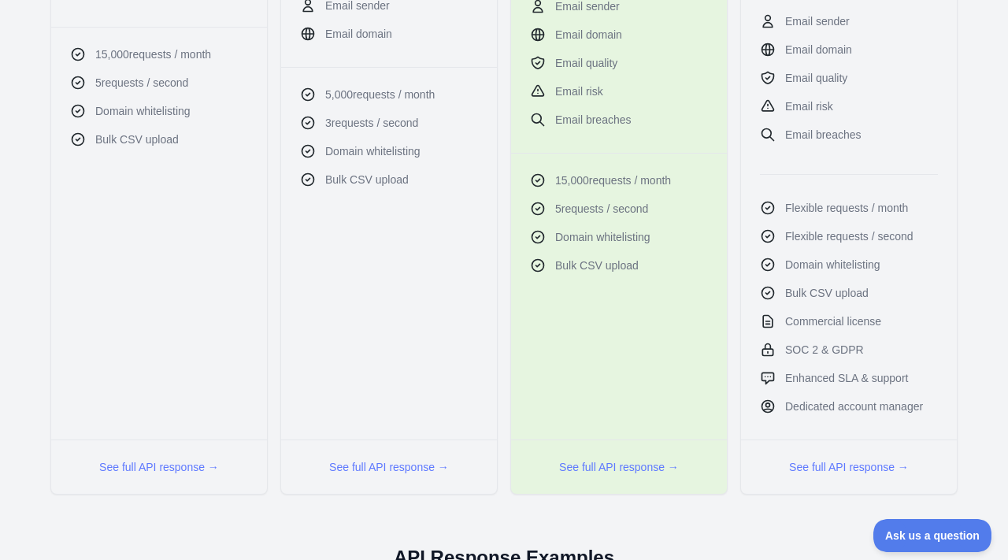
scroll to position [620, 0]
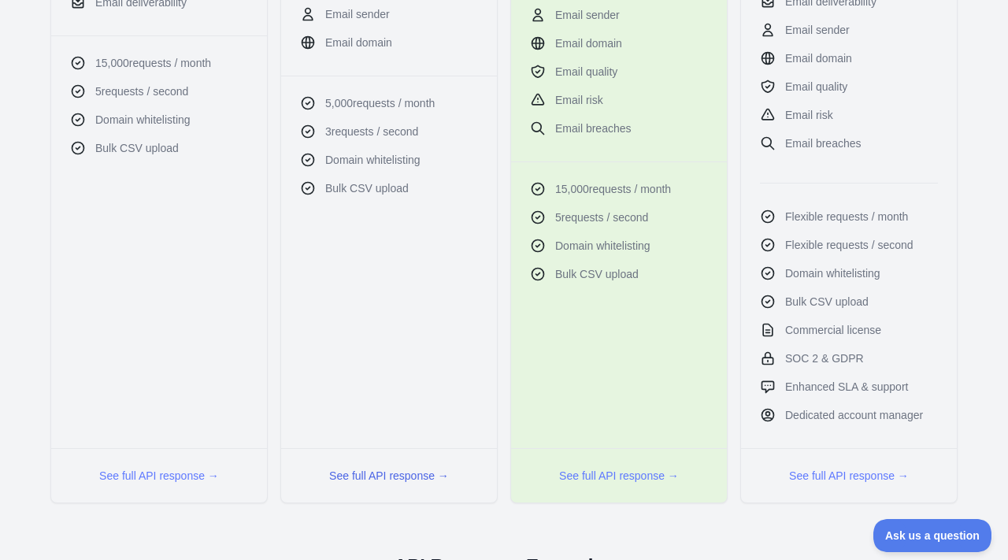
click at [376, 468] on button "See full API response →" at bounding box center [389, 476] width 120 height 16
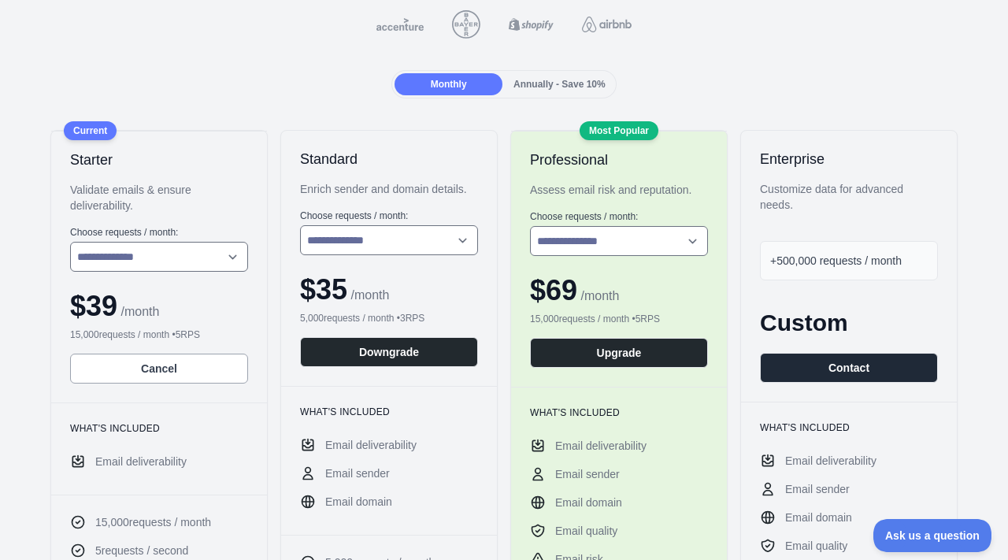
scroll to position [260, 0]
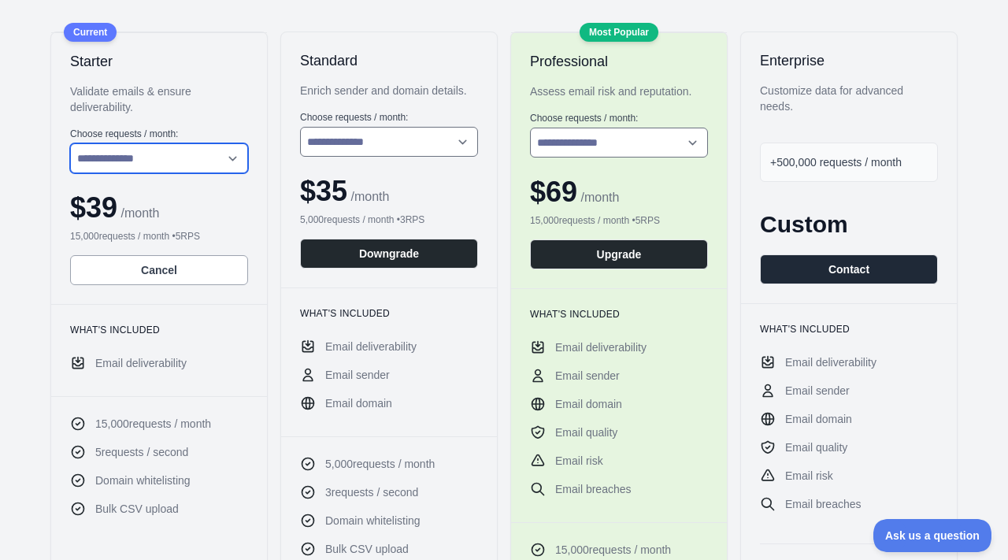
click at [206, 152] on select "**********" at bounding box center [159, 158] width 178 height 30
